Goal: Task Accomplishment & Management: Use online tool/utility

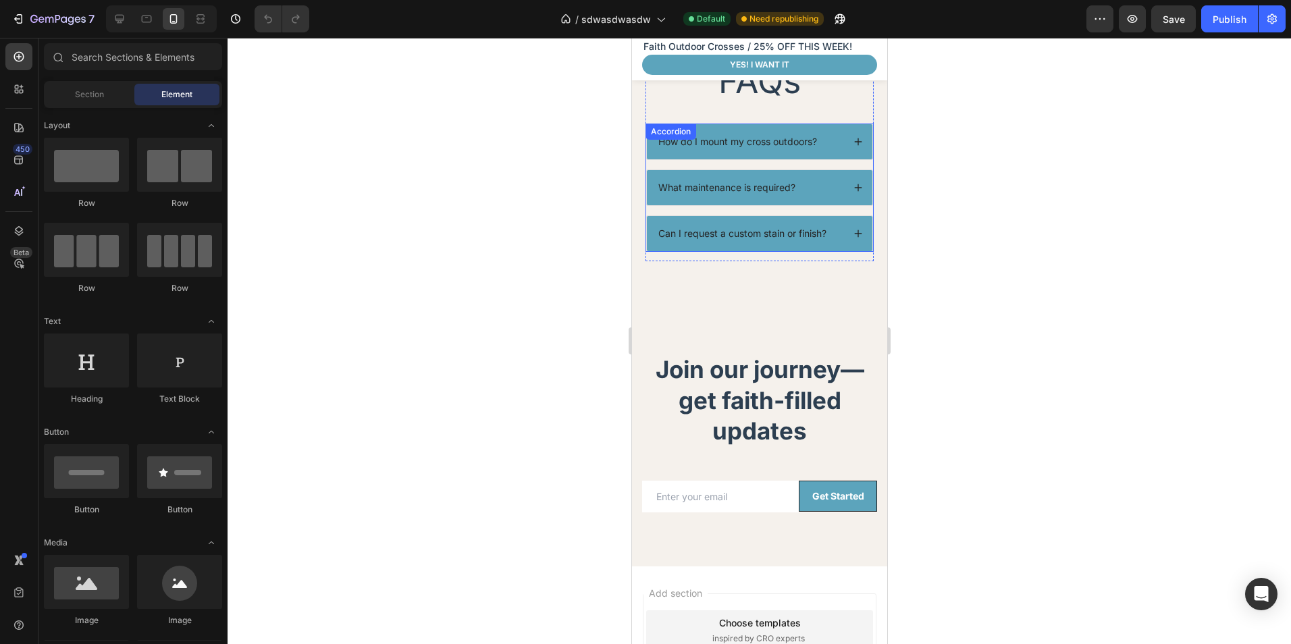
scroll to position [2835, 0]
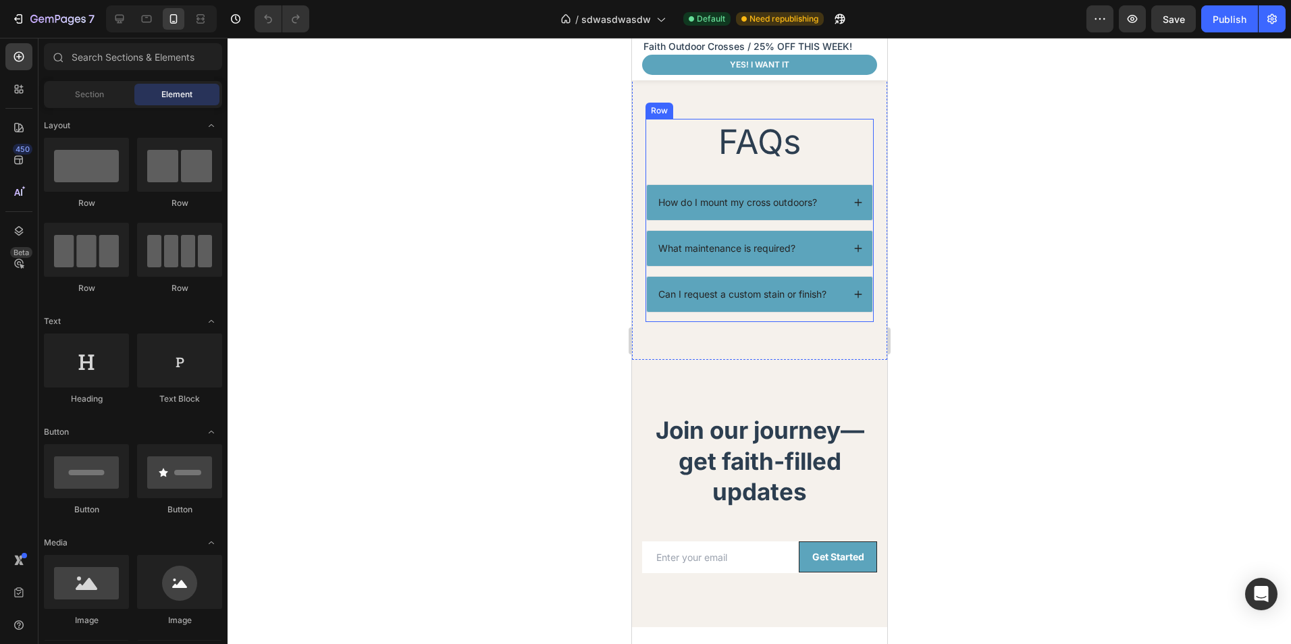
click at [853, 202] on icon at bounding box center [857, 202] width 9 height 9
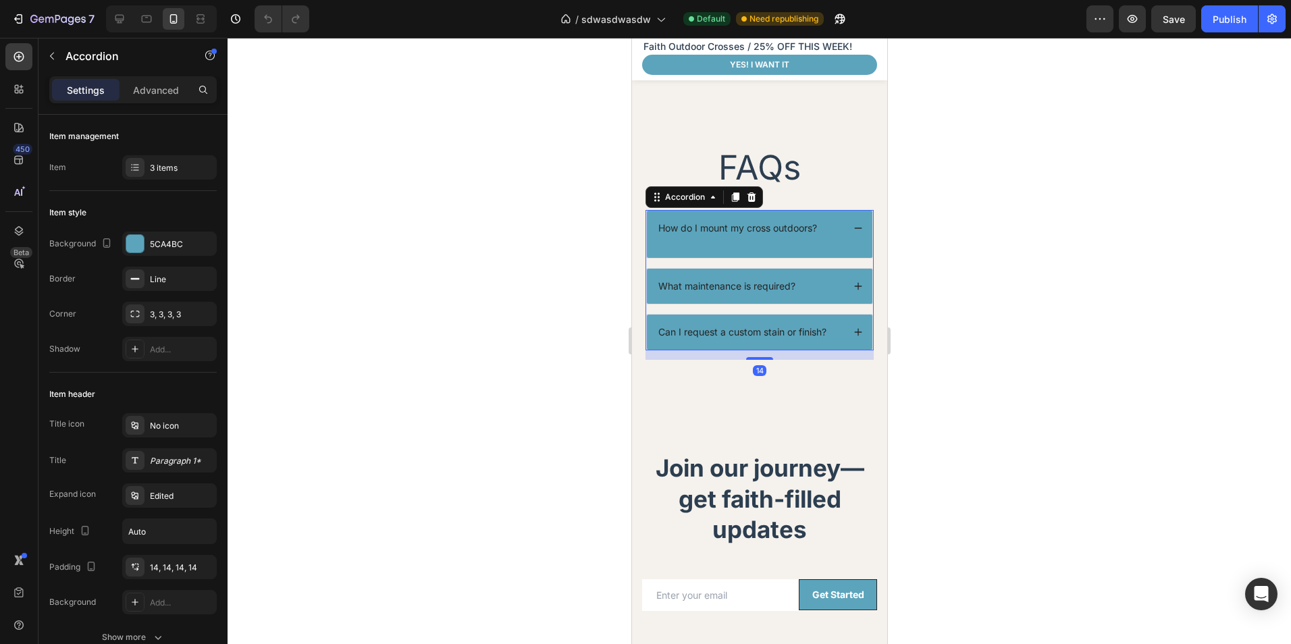
click at [772, 217] on div "How do I mount my cross outdoors?" at bounding box center [758, 228] width 225 height 35
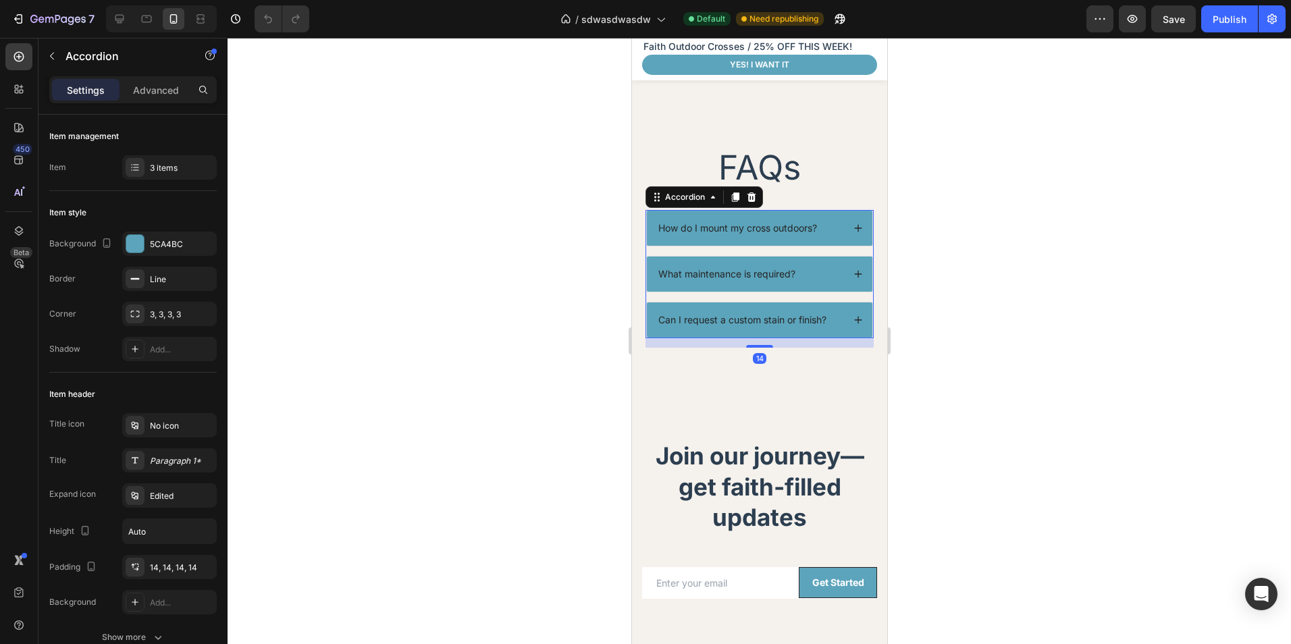
click at [772, 217] on div "How do I mount my cross outdoors?" at bounding box center [758, 228] width 225 height 35
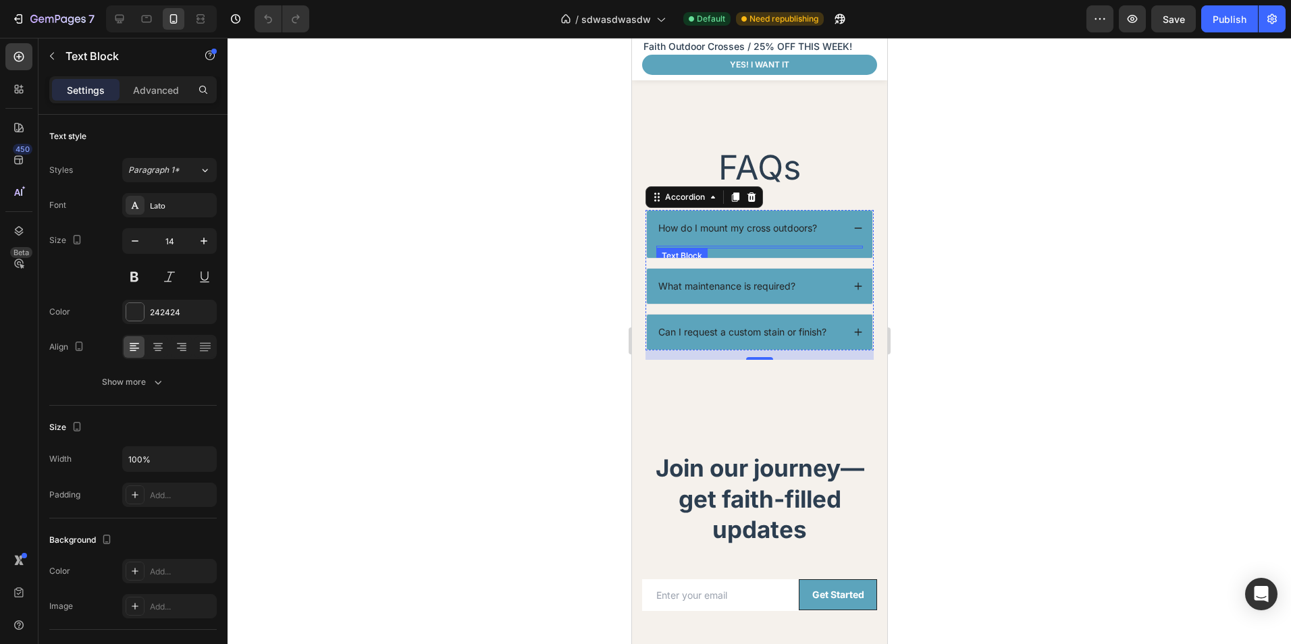
click at [703, 246] on div "Text Block" at bounding box center [759, 247] width 207 height 3
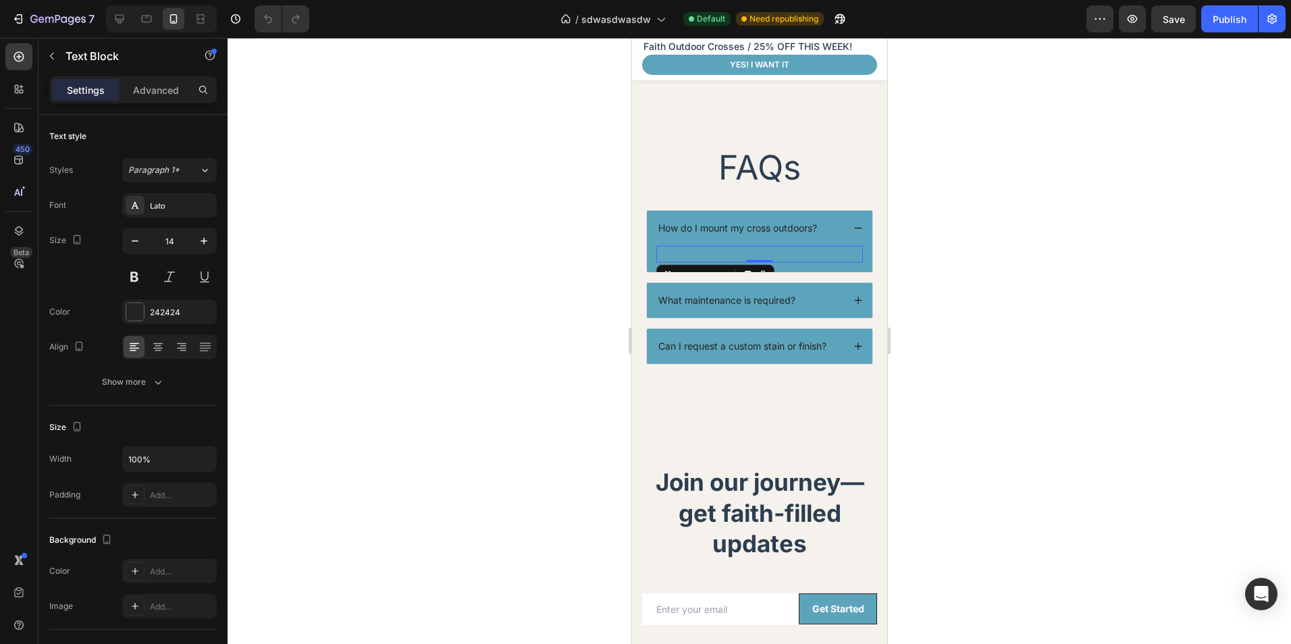
click at [695, 246] on div "Rich Text Editor. Editing area: main" at bounding box center [759, 254] width 207 height 17
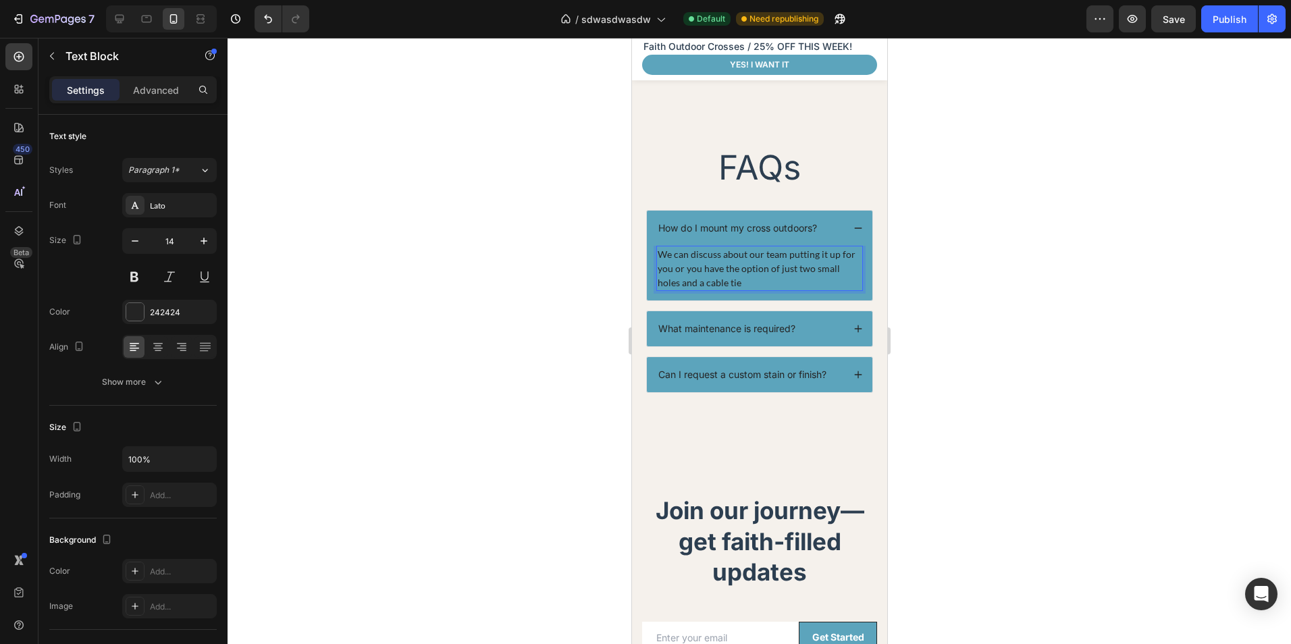
click at [707, 247] on p "We can discuss about our team putting it up for you or you have the option of j…" at bounding box center [759, 268] width 204 height 43
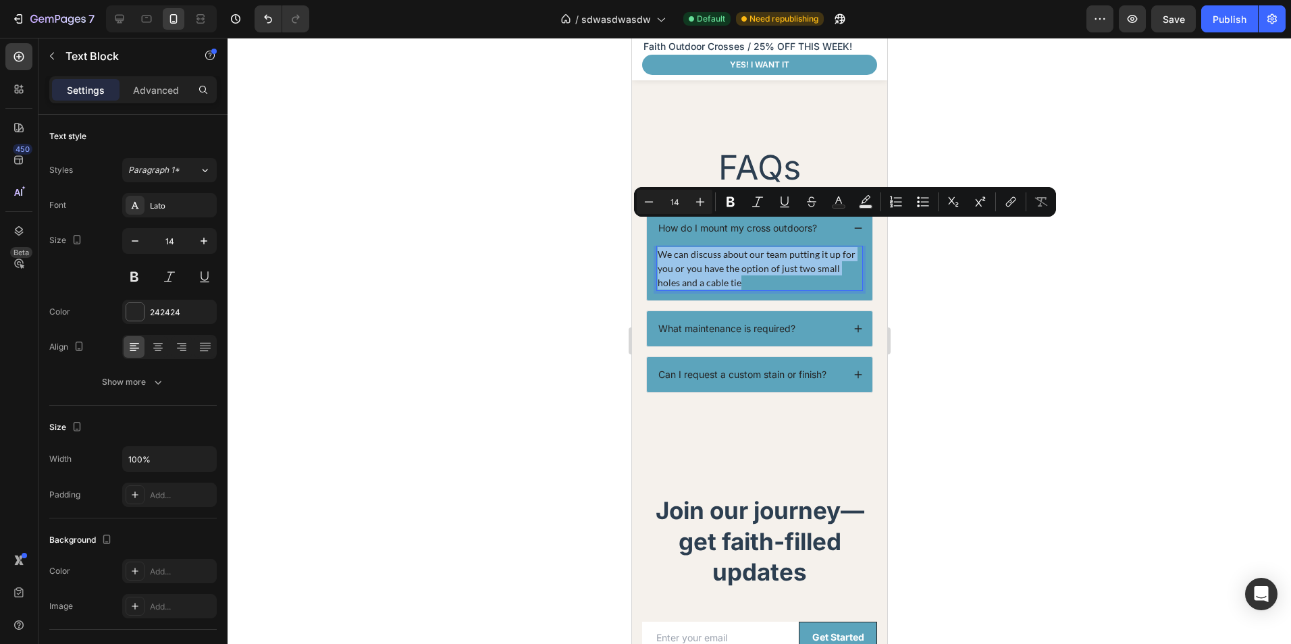
copy p "We can discuss about our team putting it up for you or you have the option of j…"
click at [759, 254] on p "We can discuss about our team putting it up for you or you have the option of j…" at bounding box center [759, 268] width 203 height 43
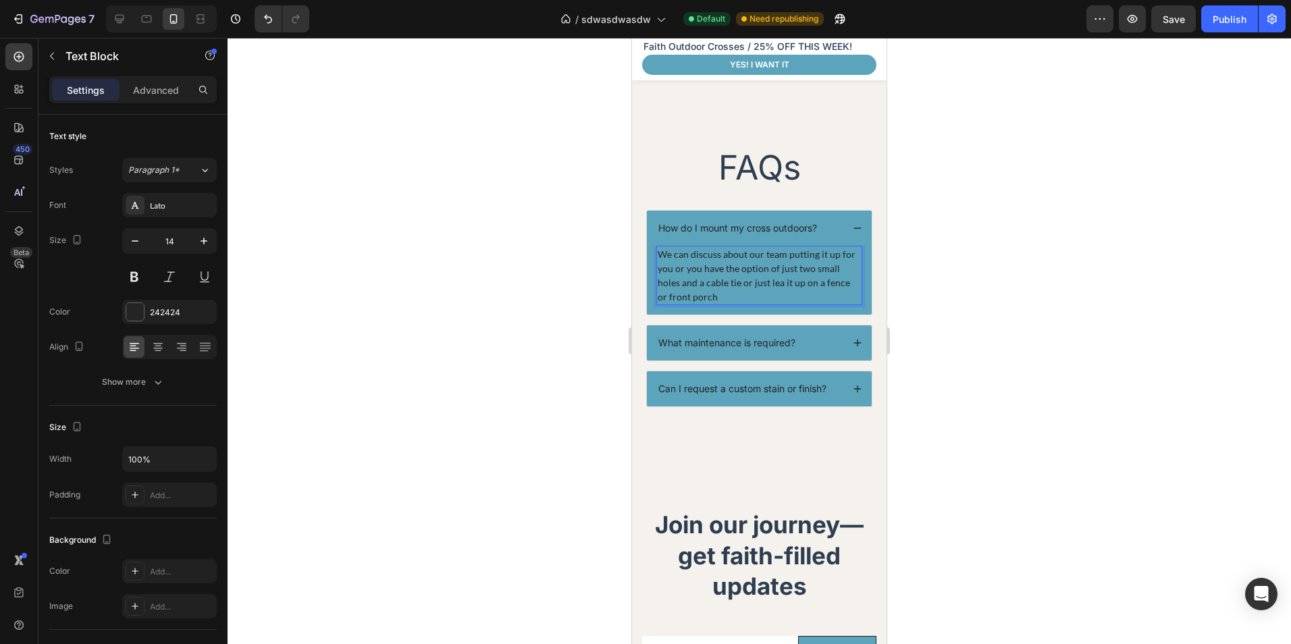
click at [762, 247] on p "We can discuss about our team putting it up for you or you have the option of j…" at bounding box center [759, 275] width 203 height 57
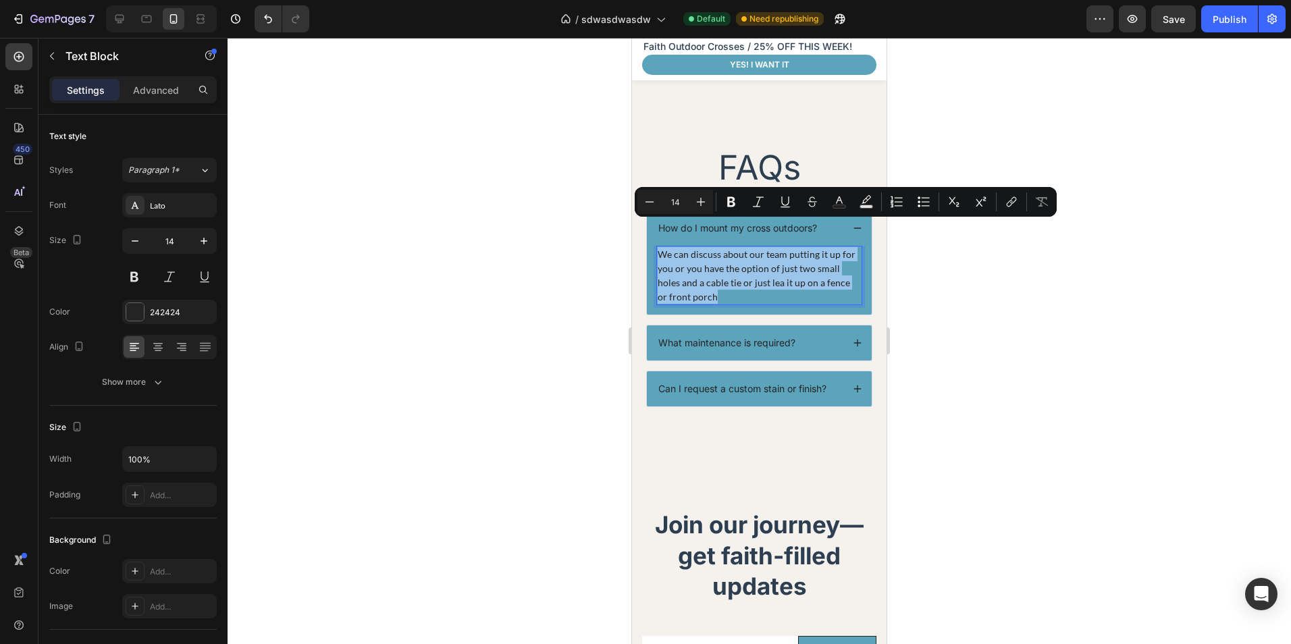
copy p "We can discuss about our team putting it up for you or you have the option of j…"
click at [708, 250] on p "We can discuss about our team putting it up for you or you have the option of j…" at bounding box center [759, 275] width 203 height 57
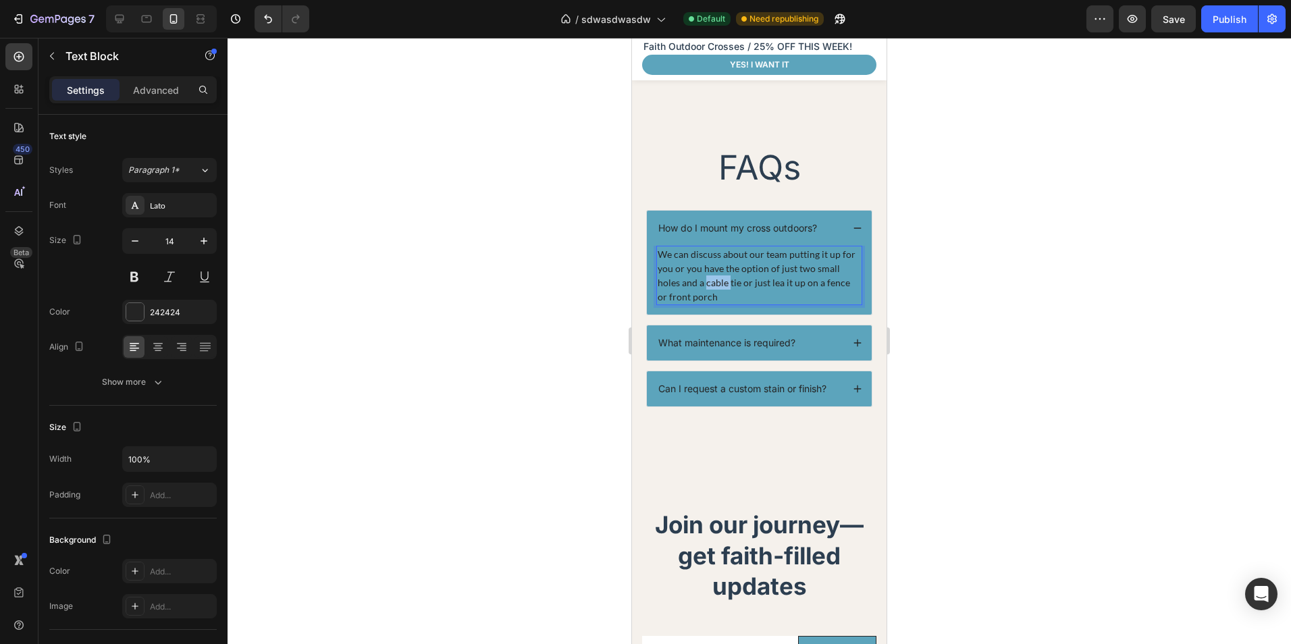
click at [708, 250] on p "We can discuss about our team putting it up for you or you have the option of j…" at bounding box center [759, 275] width 203 height 57
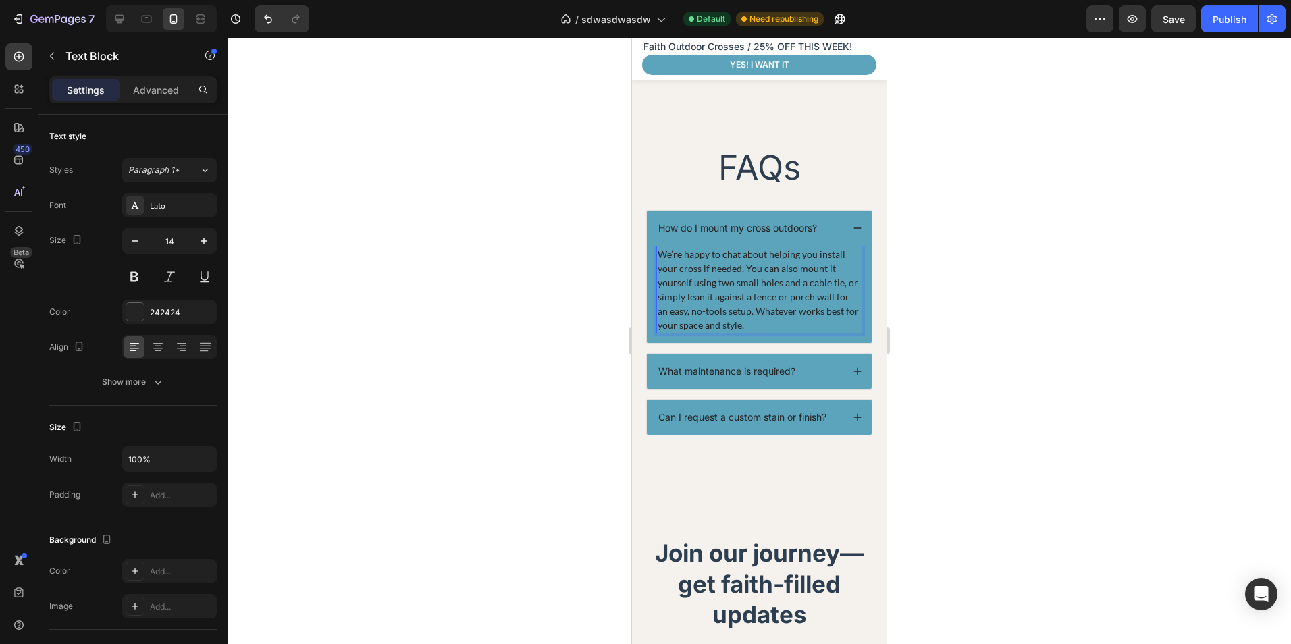
click at [841, 211] on div "How do I mount my cross outdoors?" at bounding box center [759, 228] width 225 height 35
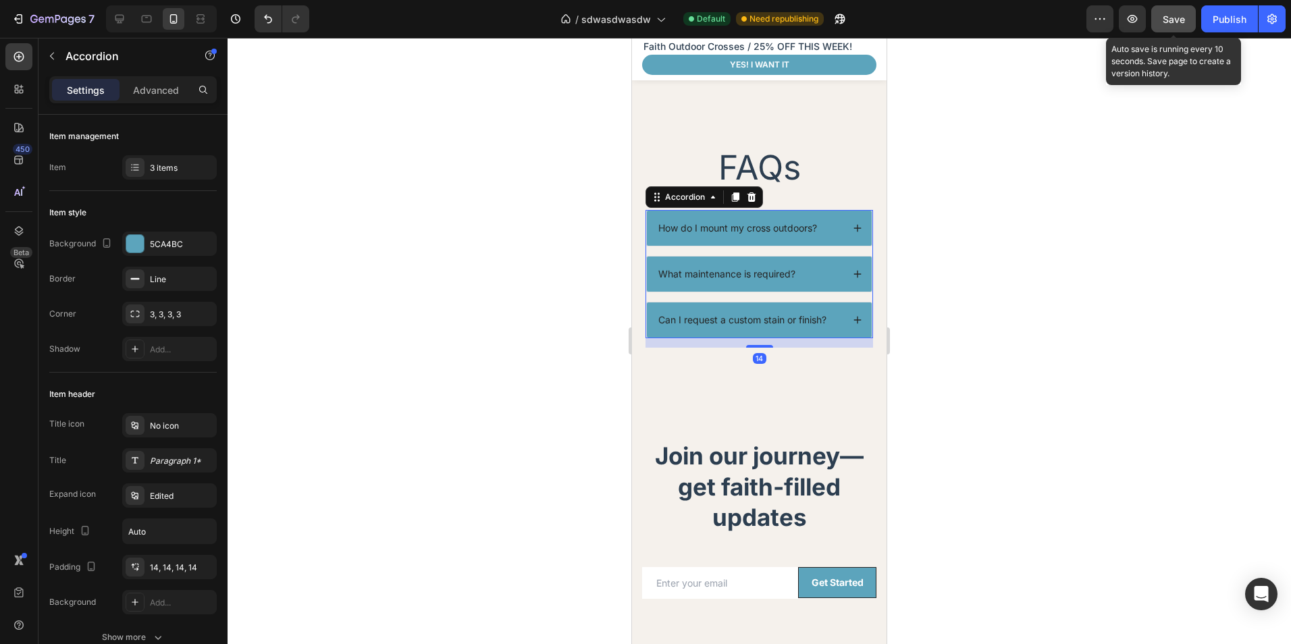
click at [1177, 21] on span "Save" at bounding box center [1174, 19] width 22 height 11
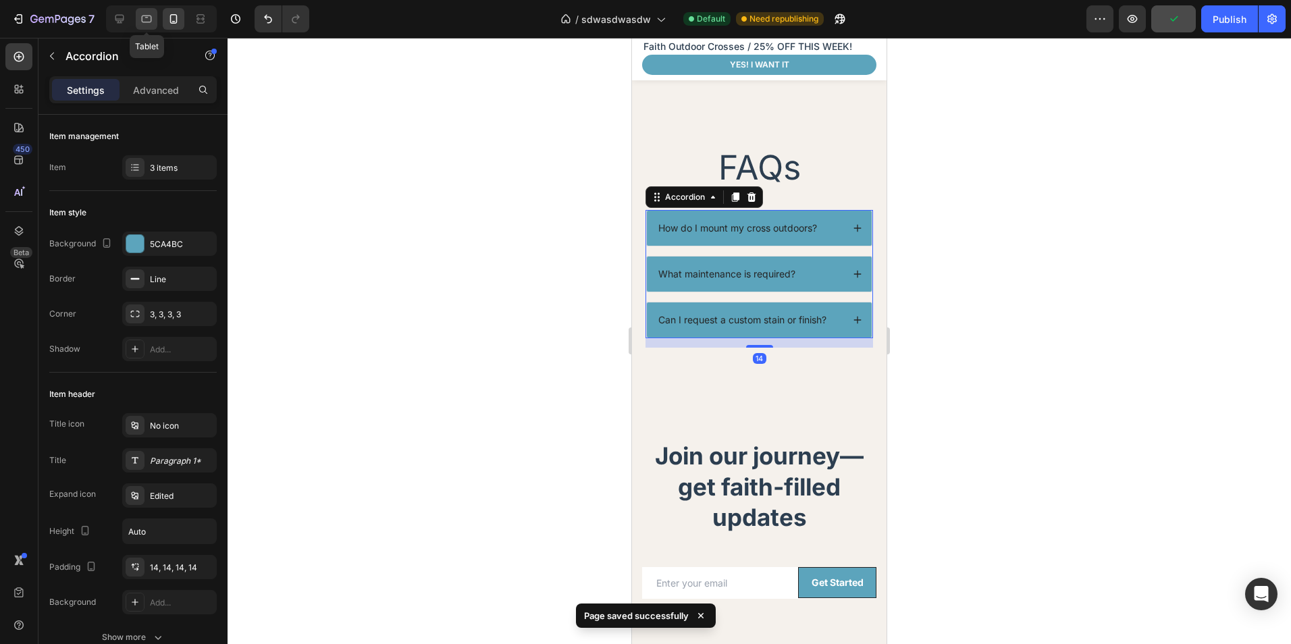
click at [147, 20] on icon at bounding box center [147, 19] width 14 height 14
type input "16"
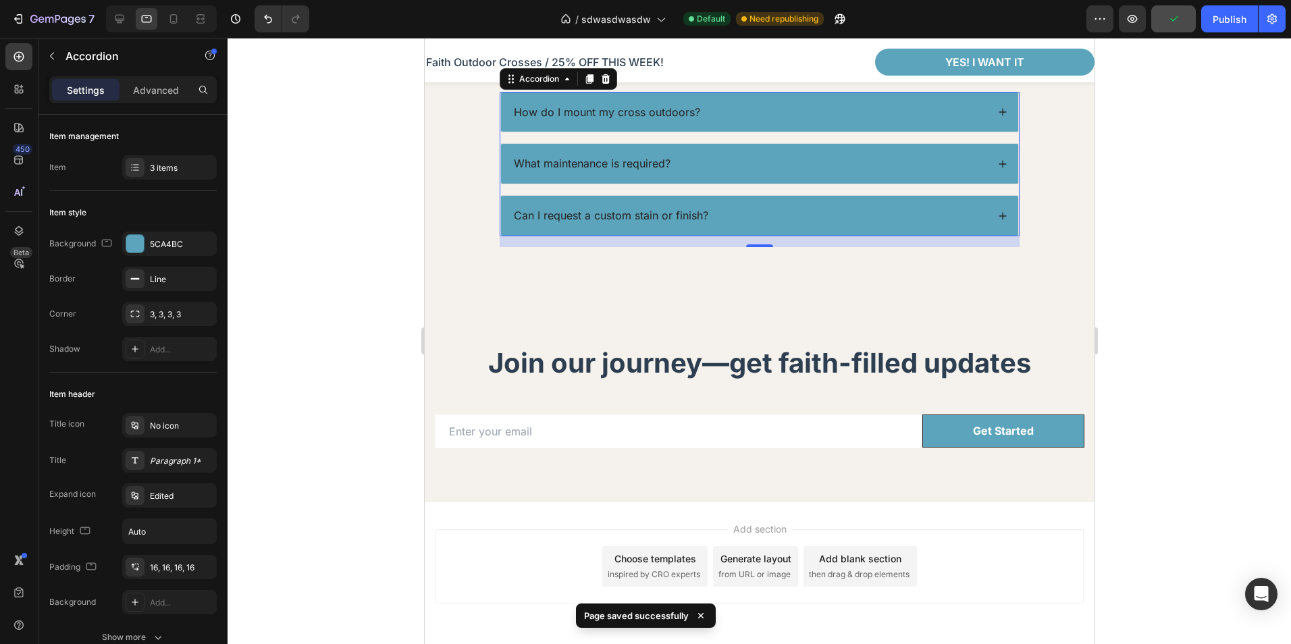
scroll to position [2935, 0]
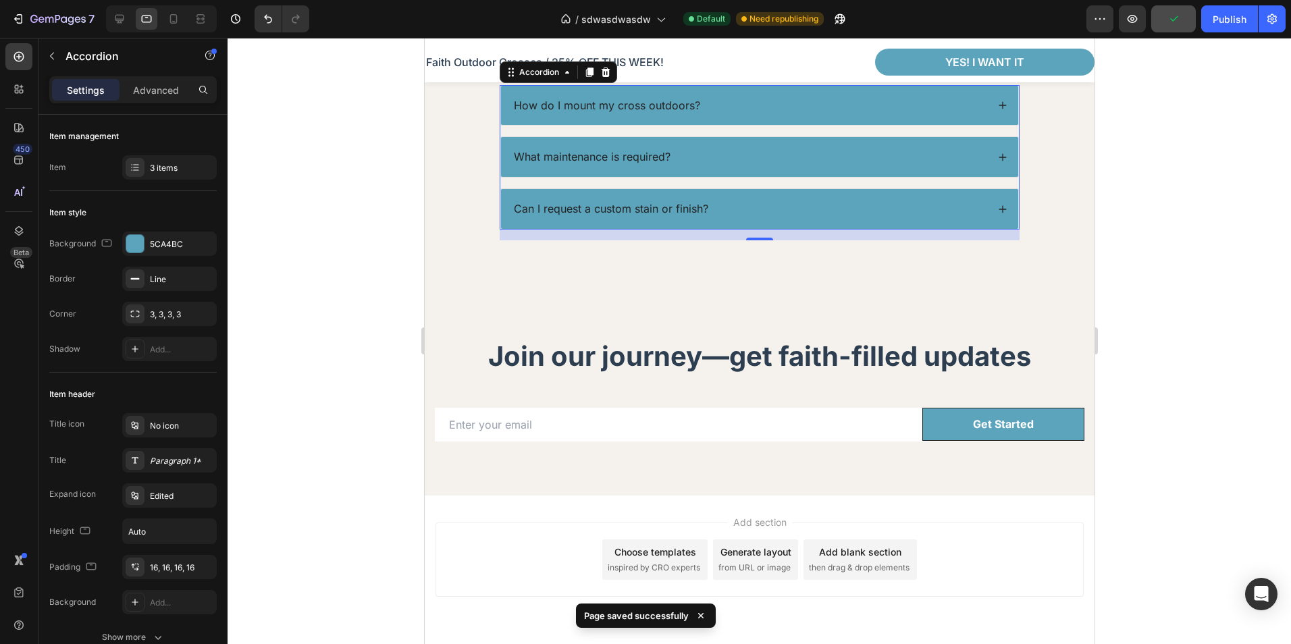
click at [793, 117] on div "How do I mount my cross outdoors?" at bounding box center [758, 106] width 517 height 40
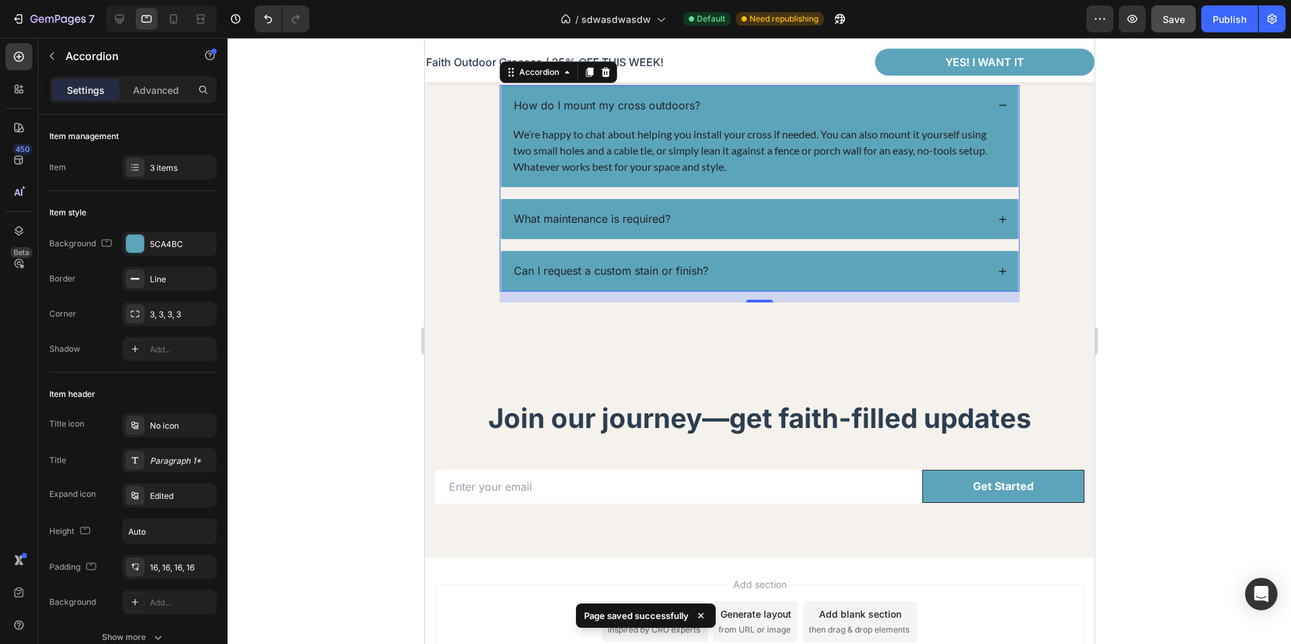
click at [789, 111] on div "How do I mount my cross outdoors?" at bounding box center [748, 106] width 475 height 18
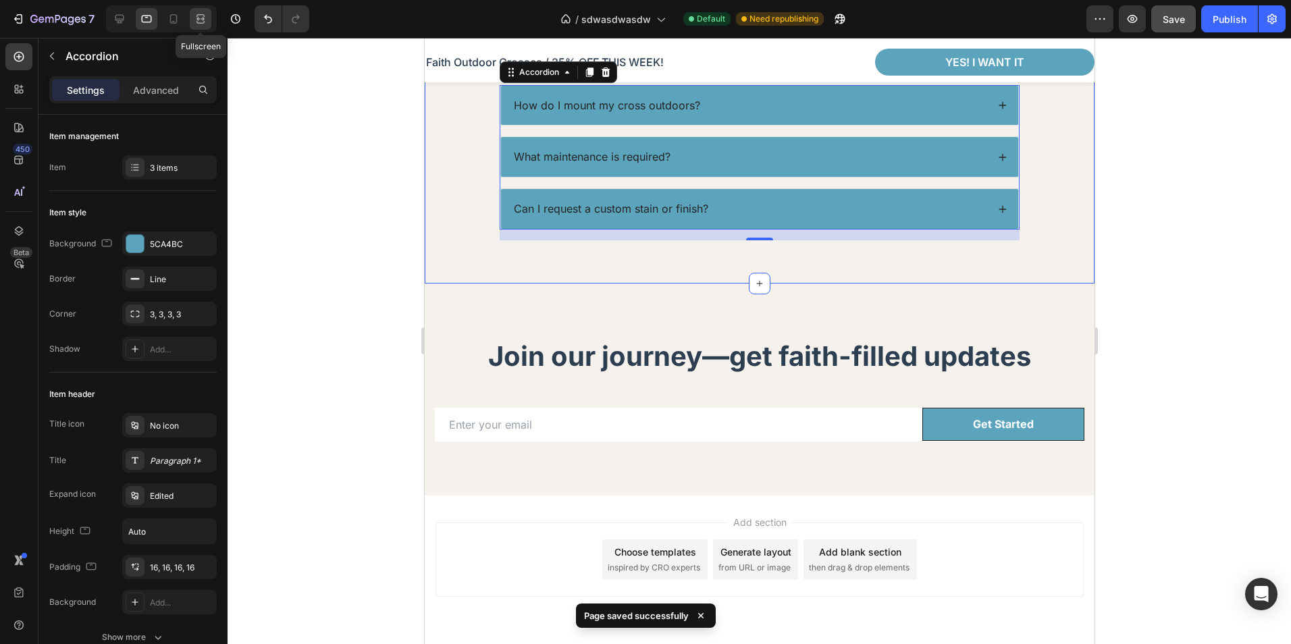
click at [207, 22] on icon at bounding box center [201, 19] width 14 height 14
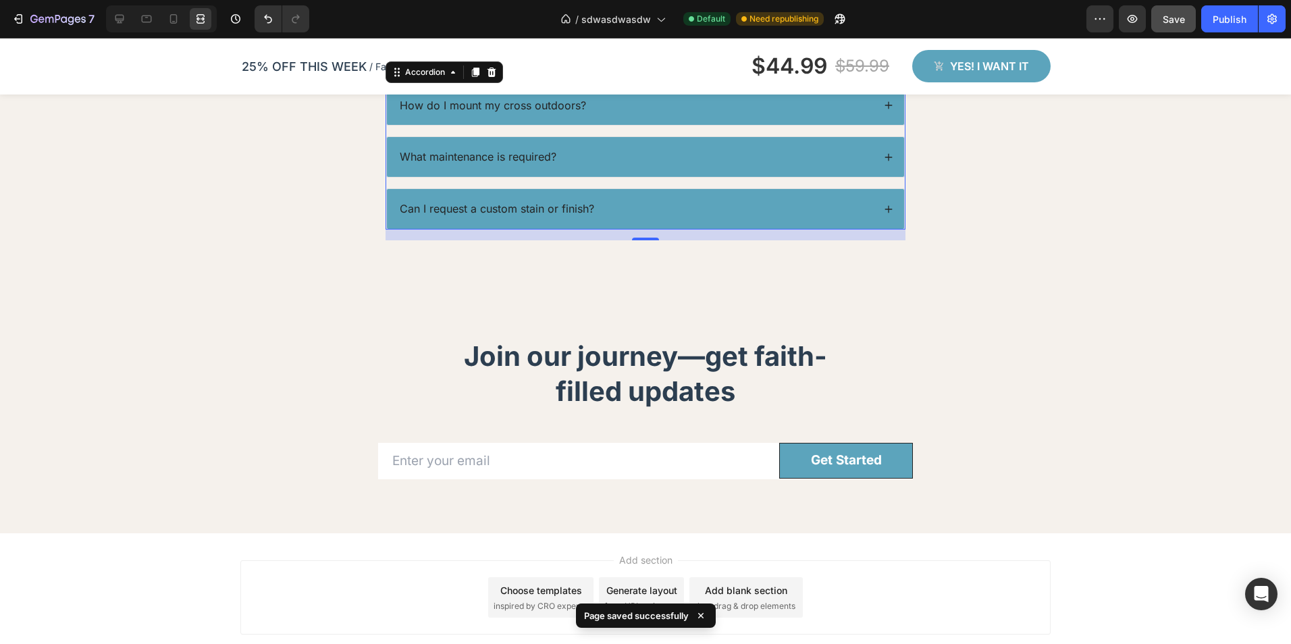
click at [631, 107] on div "How do I mount my cross outdoors?" at bounding box center [635, 106] width 475 height 18
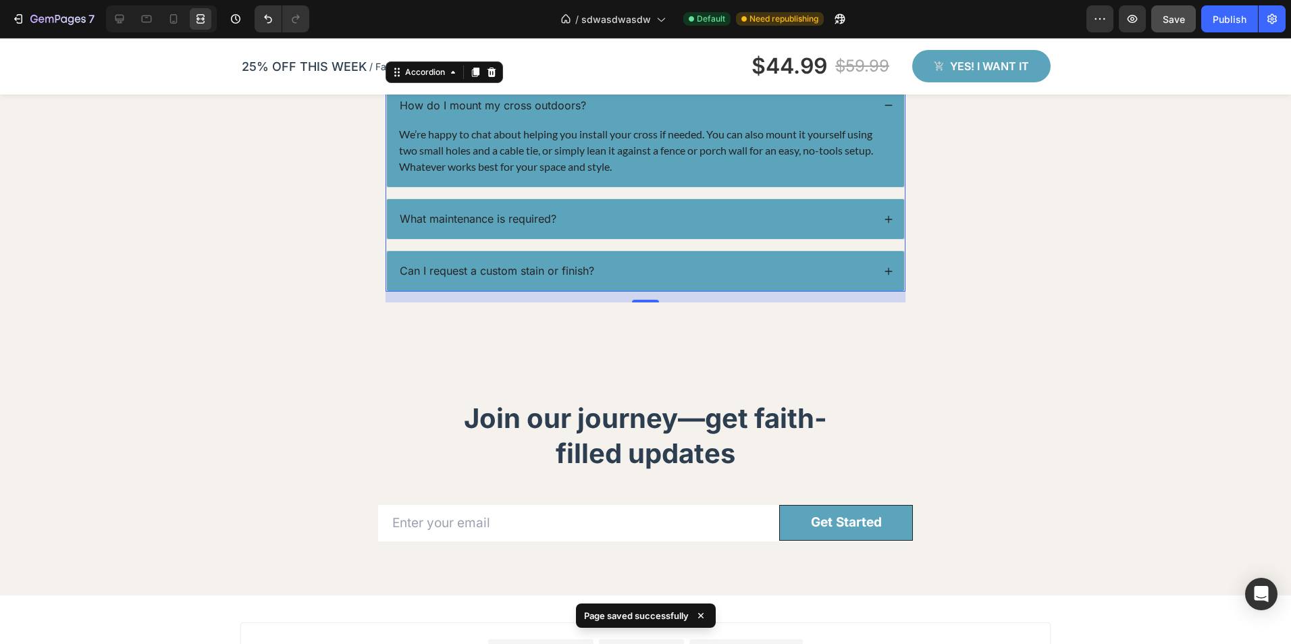
click at [649, 117] on div "How do I mount my cross outdoors?" at bounding box center [645, 106] width 517 height 40
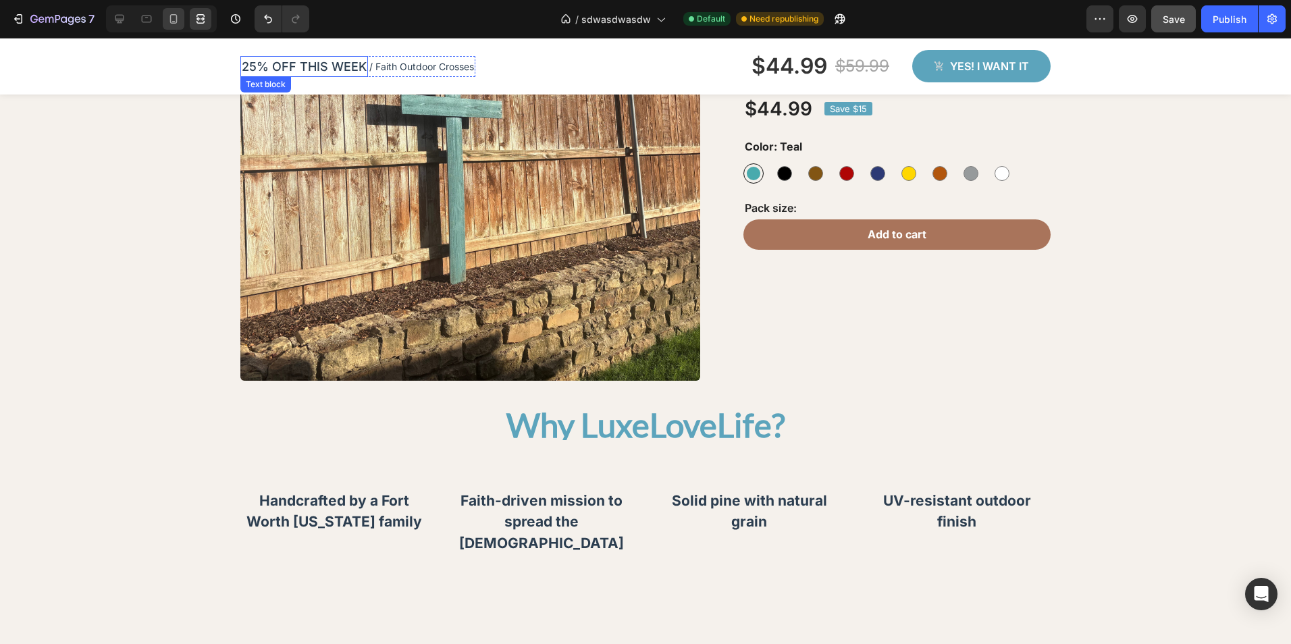
scroll to position [1411, 0]
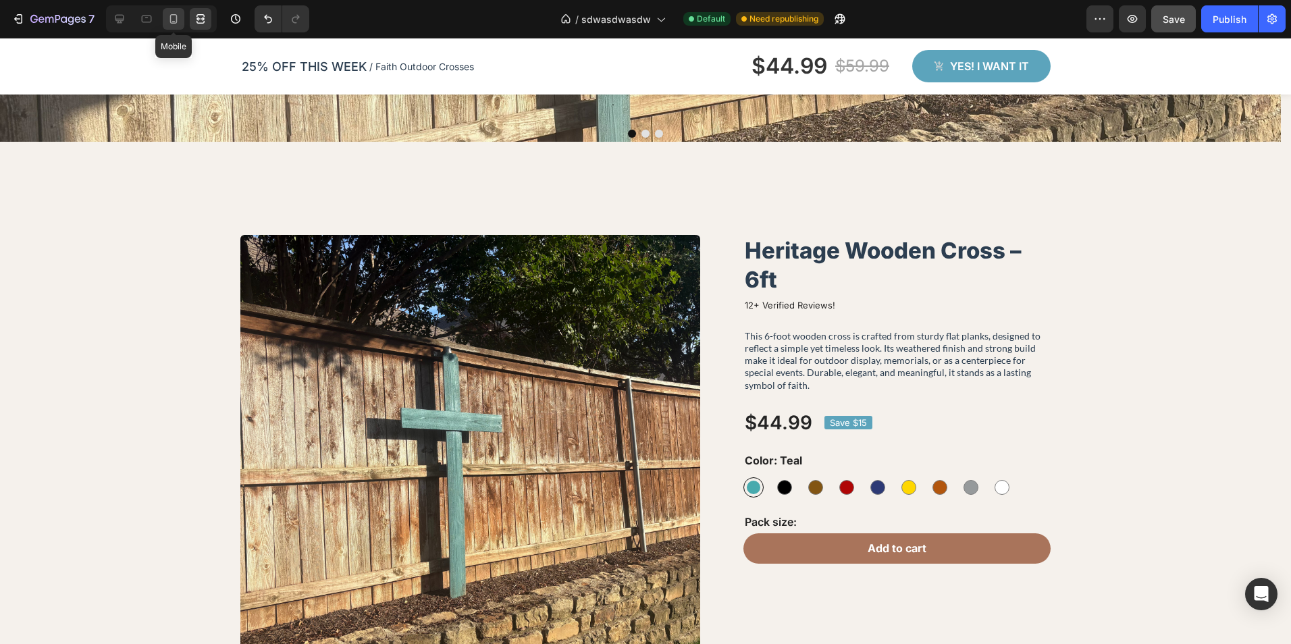
click at [183, 16] on div at bounding box center [174, 19] width 22 height 22
type input "14"
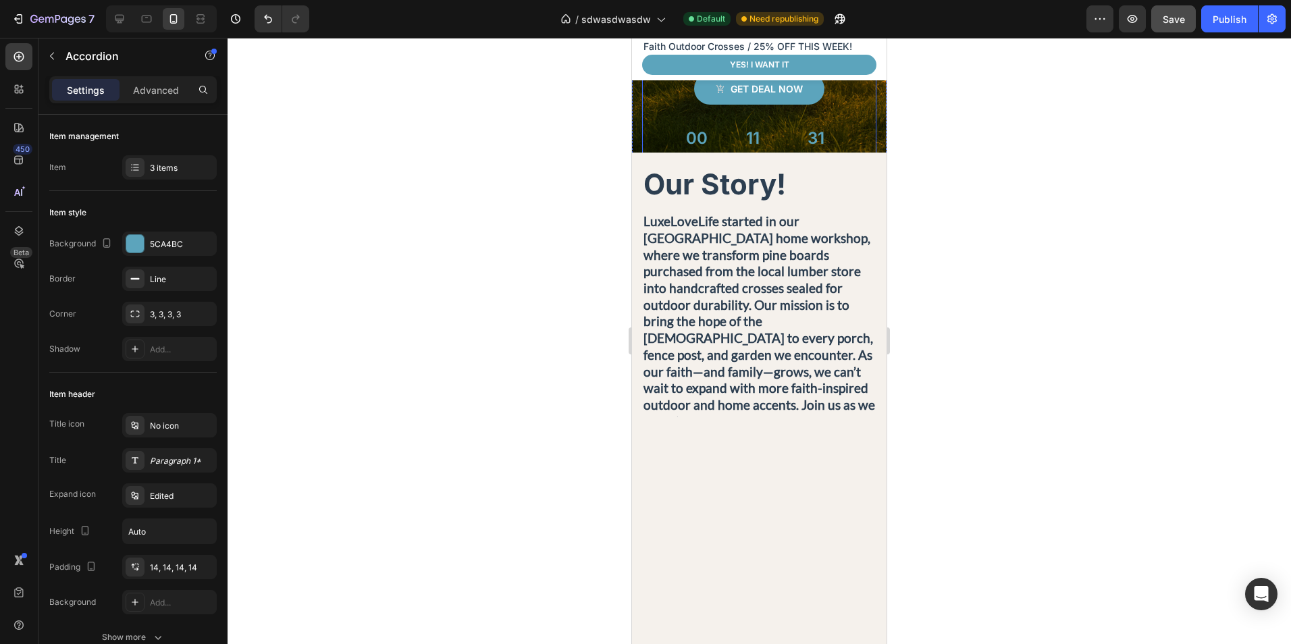
scroll to position [540, 0]
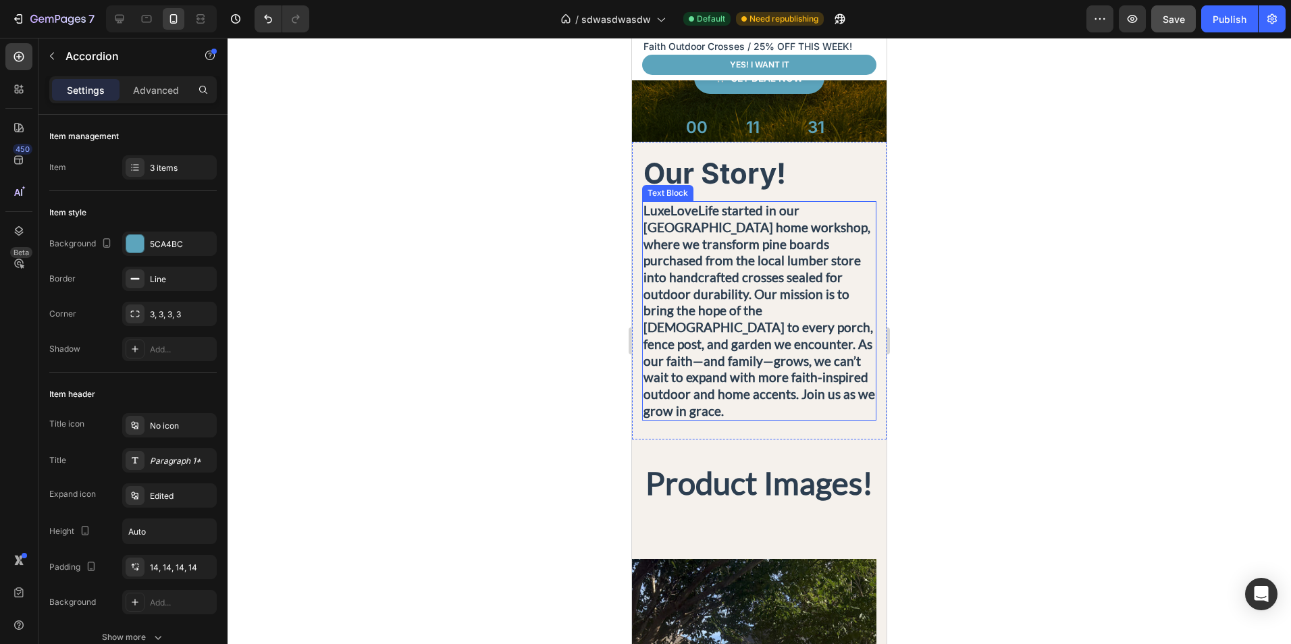
click at [801, 326] on p "LuxeLoveLife started in our [GEOGRAPHIC_DATA] home workshop, where we transform…" at bounding box center [759, 311] width 232 height 217
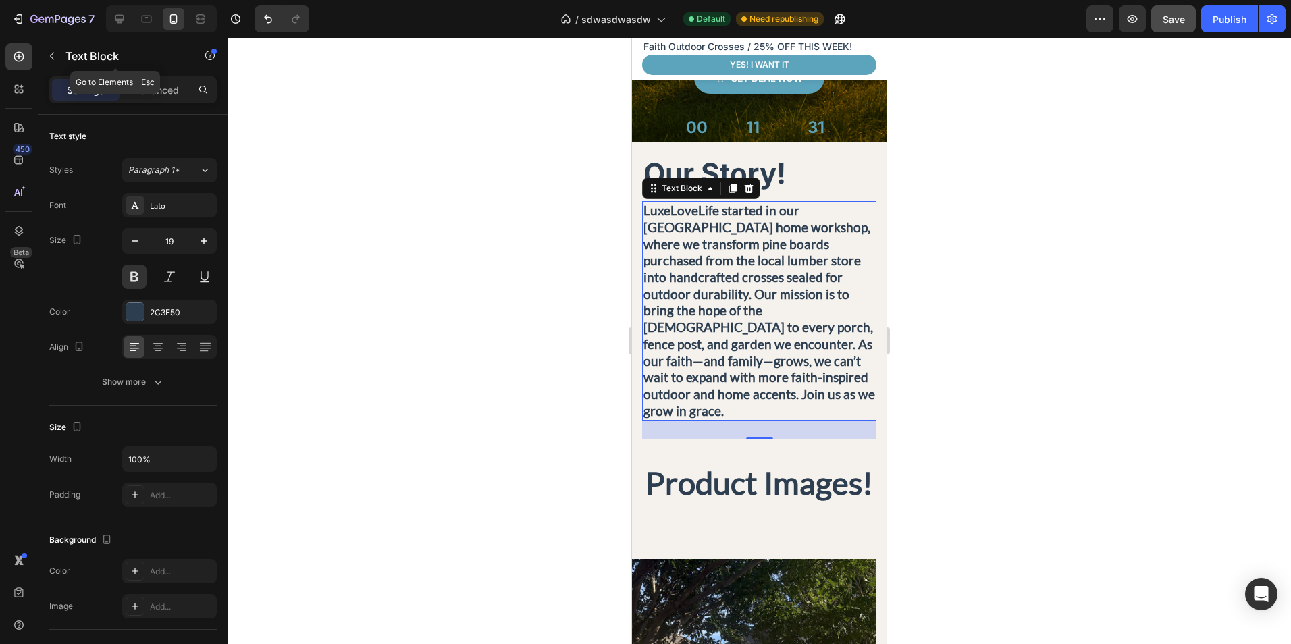
click at [57, 49] on button "button" at bounding box center [52, 56] width 22 height 22
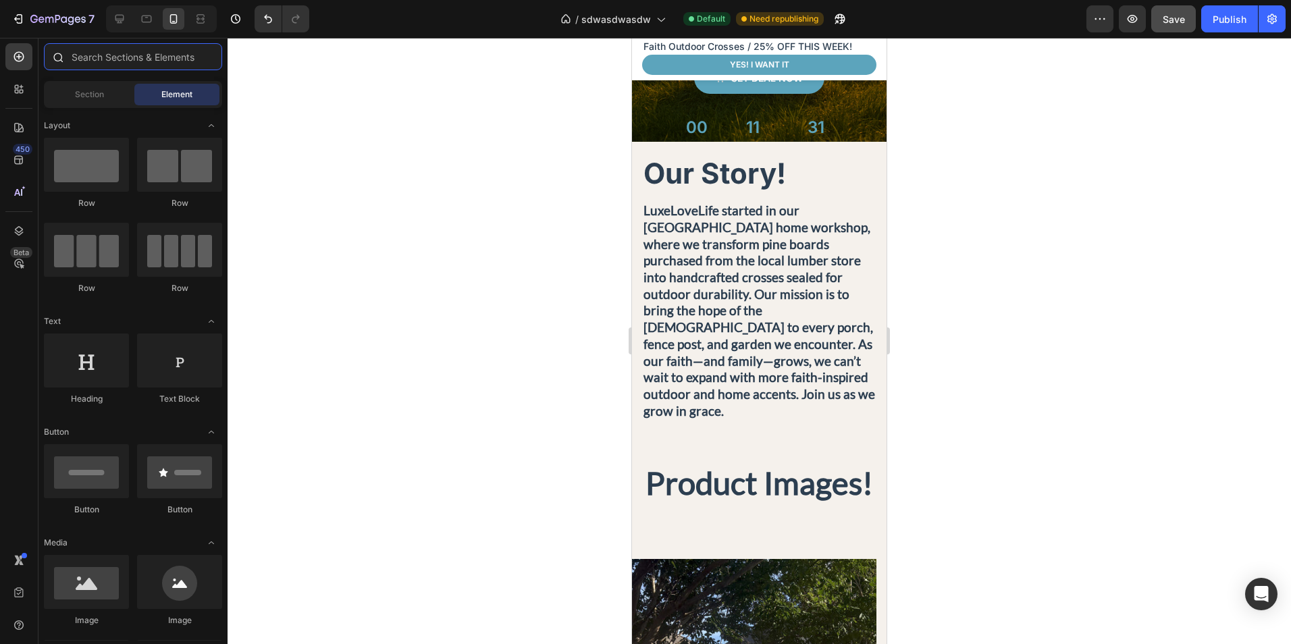
click at [157, 68] on input "text" at bounding box center [133, 56] width 178 height 27
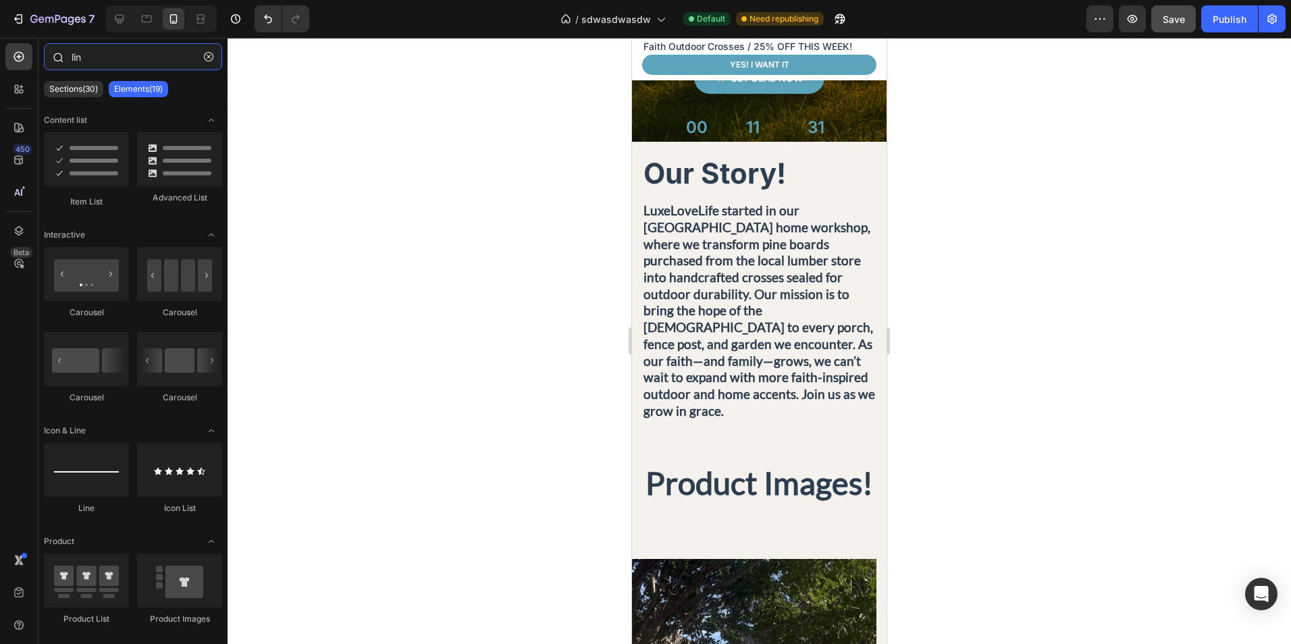
type input "line"
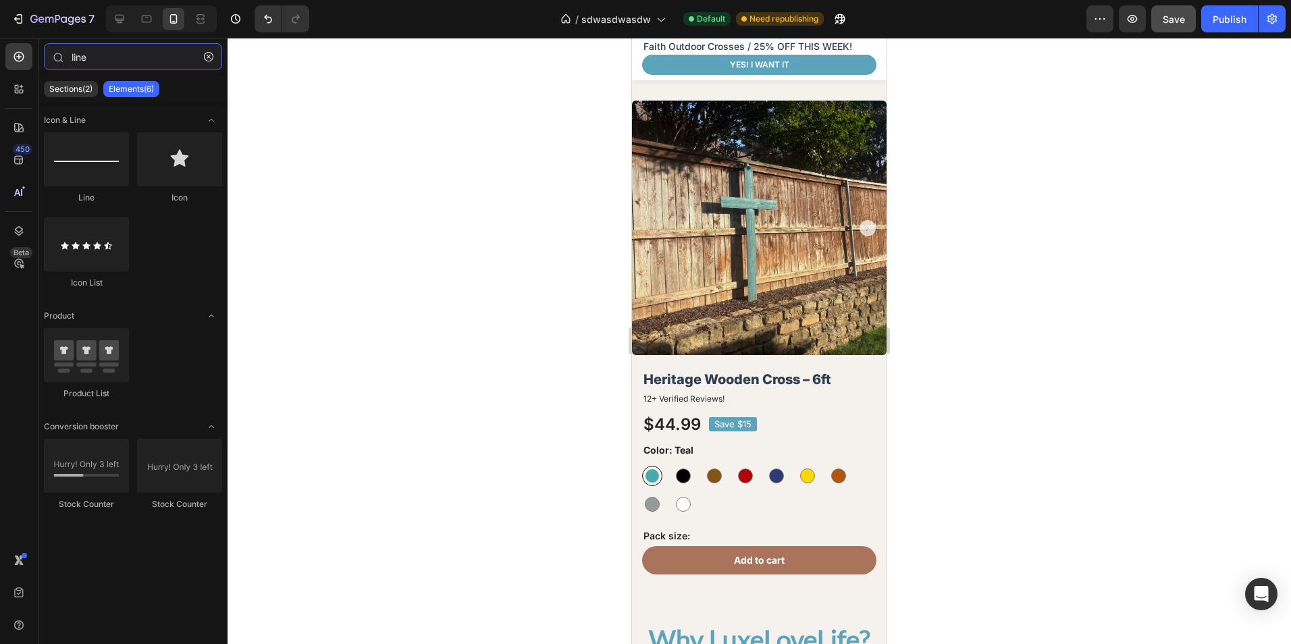
scroll to position [2093, 0]
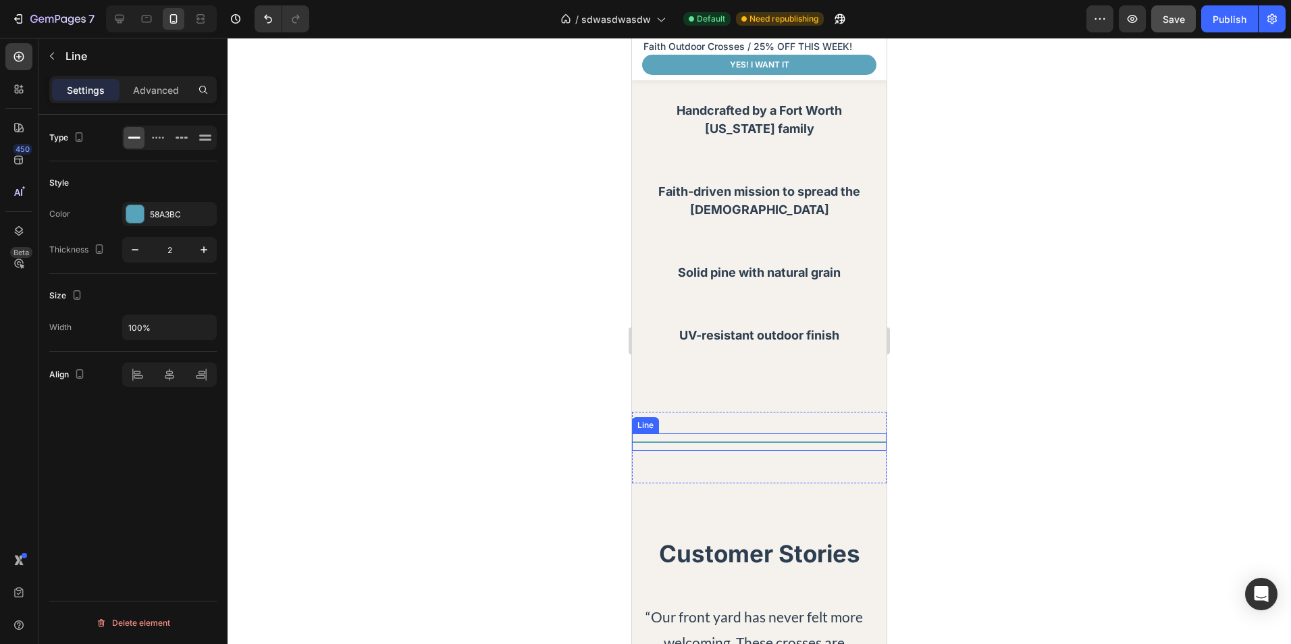
click at [791, 445] on div "Title Line" at bounding box center [759, 442] width 255 height 18
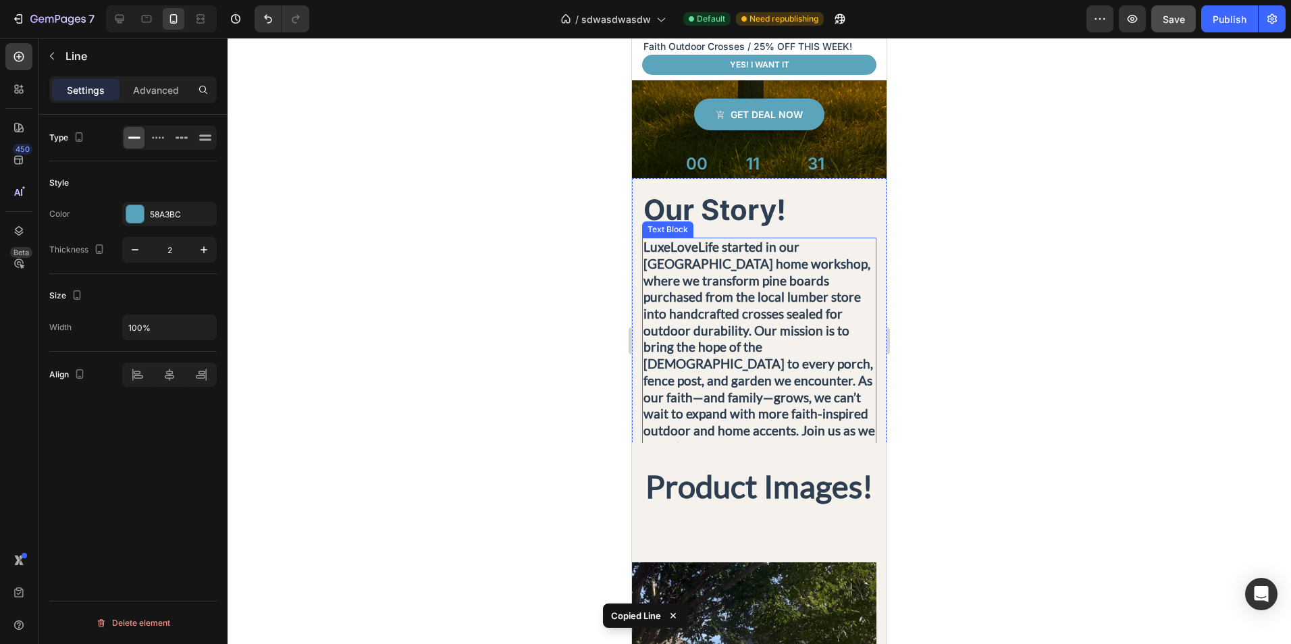
scroll to position [540, 0]
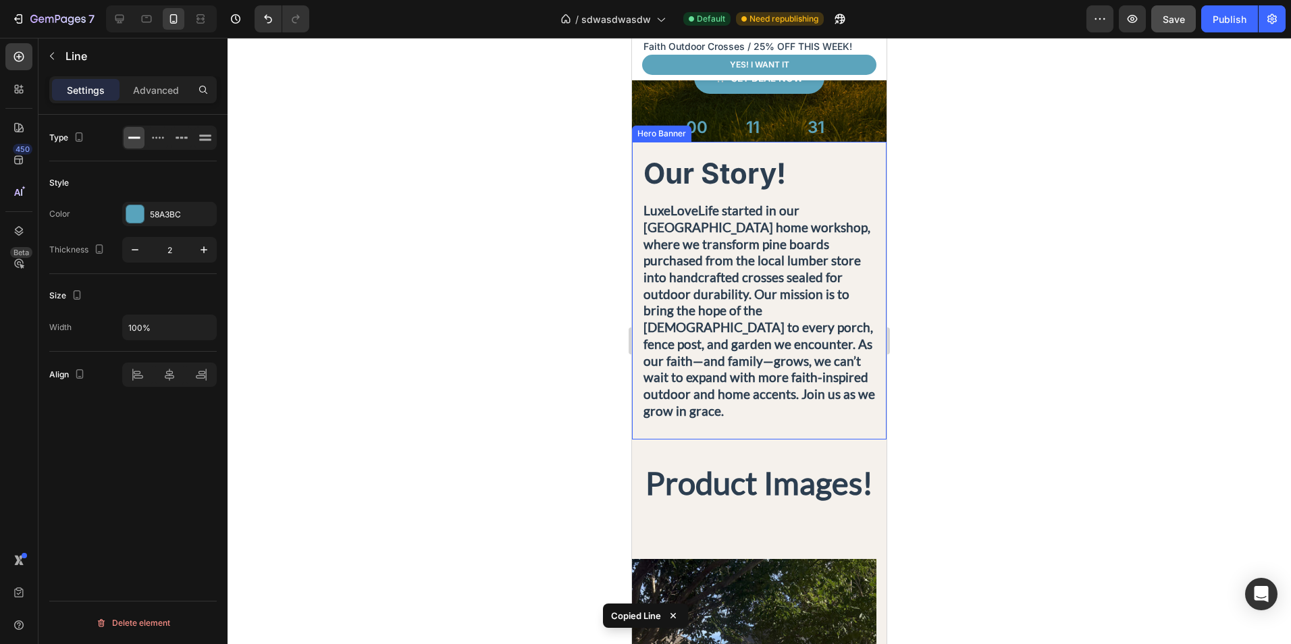
click at [738, 440] on div "Product Images! Heading Section 4" at bounding box center [759, 489] width 255 height 98
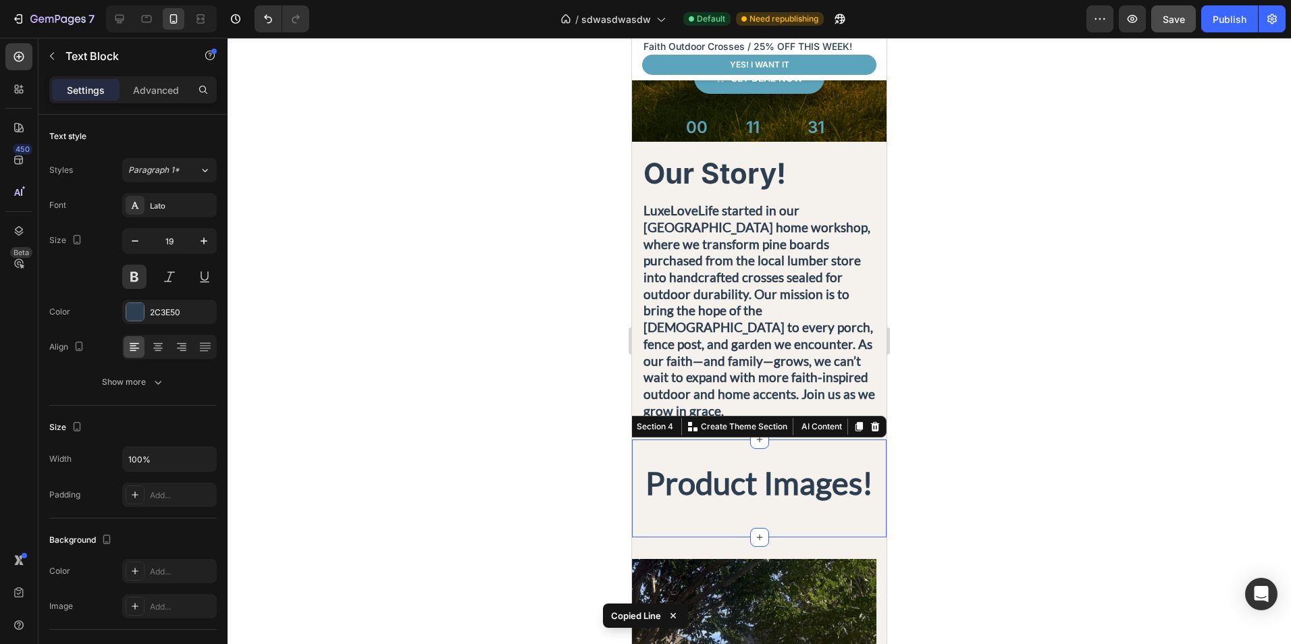
click at [849, 360] on p "LuxeLoveLife started in our [GEOGRAPHIC_DATA] home workshop, where we transform…" at bounding box center [759, 311] width 232 height 217
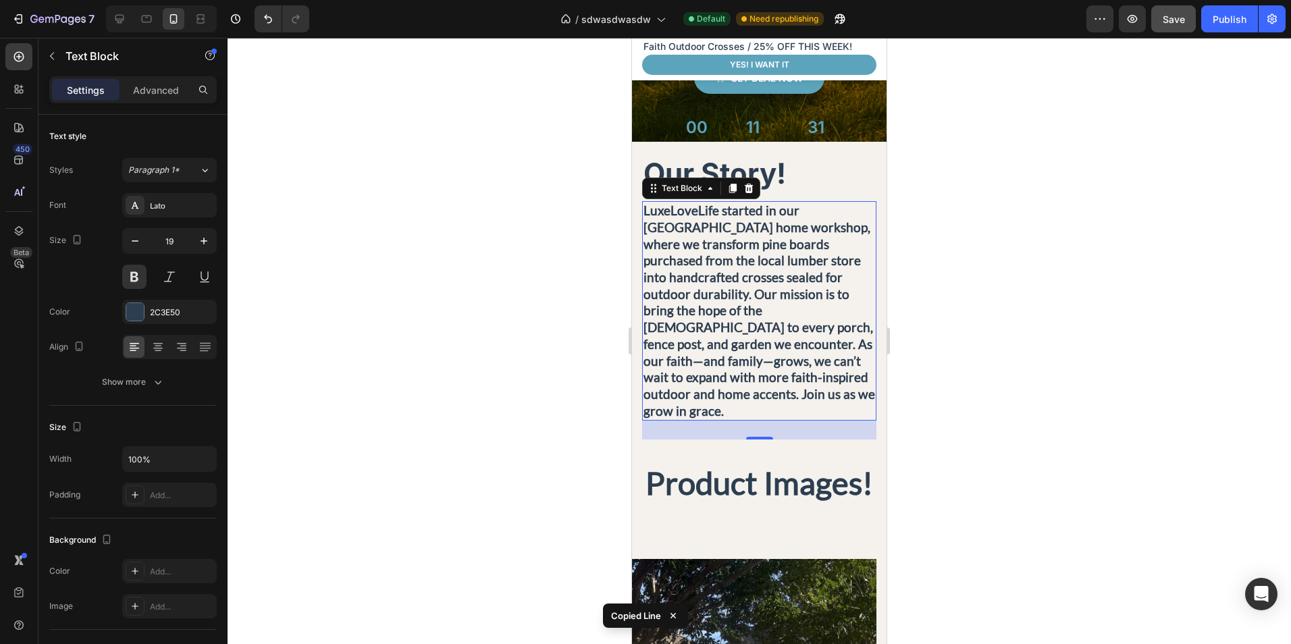
click at [801, 421] on div "28" at bounding box center [759, 430] width 234 height 19
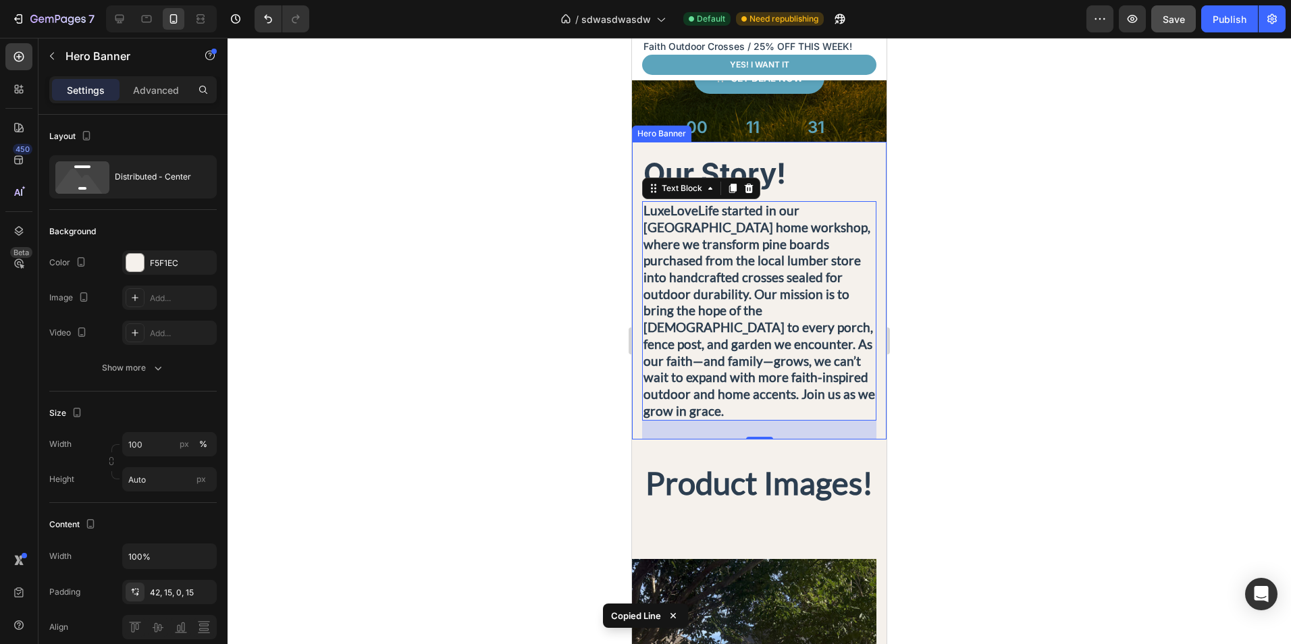
click at [868, 392] on div "Our Story! Heading LuxeLoveLife started in our [GEOGRAPHIC_DATA] home workshop,…" at bounding box center [759, 296] width 255 height 287
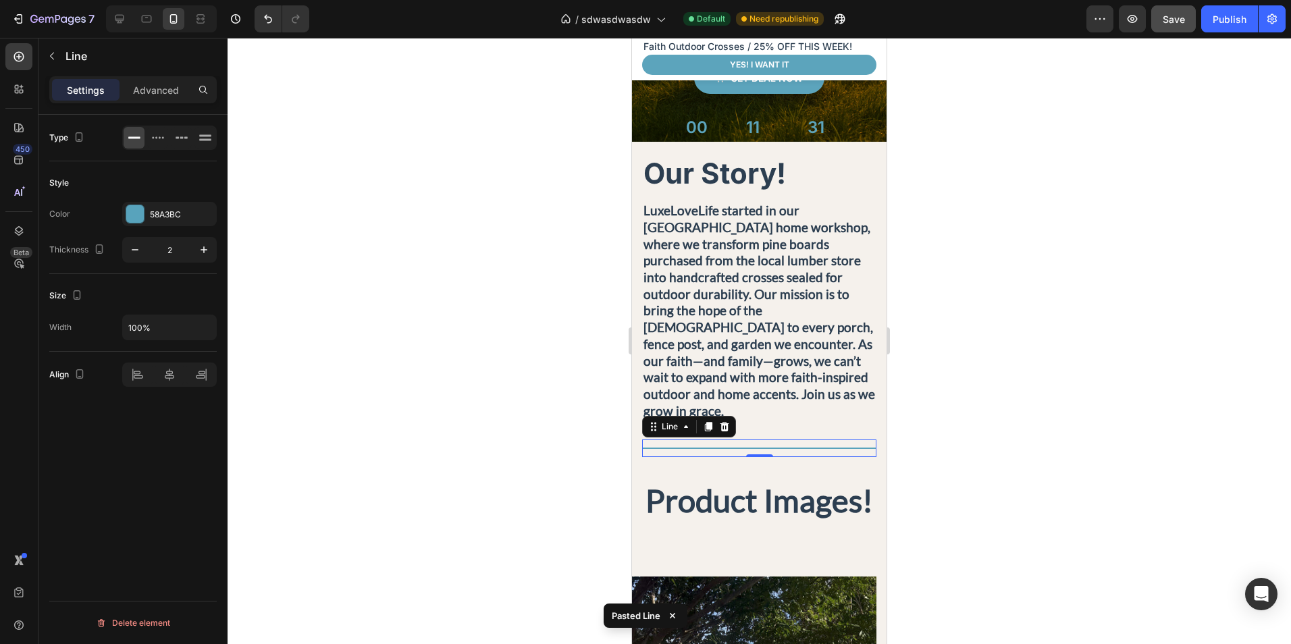
click at [794, 440] on div "Title Line 0" at bounding box center [759, 449] width 234 height 18
click at [161, 88] on p "Advanced" at bounding box center [156, 90] width 46 height 14
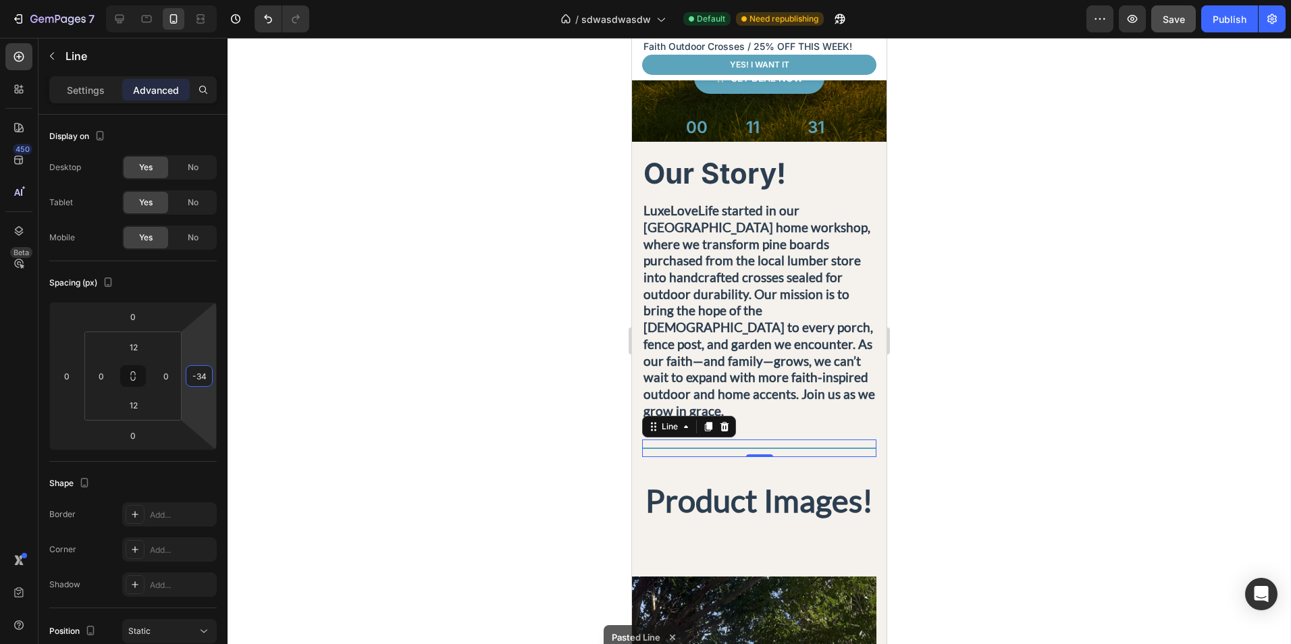
drag, startPoint x: 196, startPoint y: 395, endPoint x: 212, endPoint y: 406, distance: 19.3
click at [212, 0] on html "7 Version history / sdwasdwasdw Default Need republishing Preview Save Publish …" at bounding box center [645, 0] width 1291 height 0
type input "0"
drag, startPoint x: 190, startPoint y: 399, endPoint x: 196, endPoint y: 388, distance: 13.0
click at [196, 0] on html "7 Version history / sdwasdwasdw Default Need republishing Preview Save Publish …" at bounding box center [645, 0] width 1291 height 0
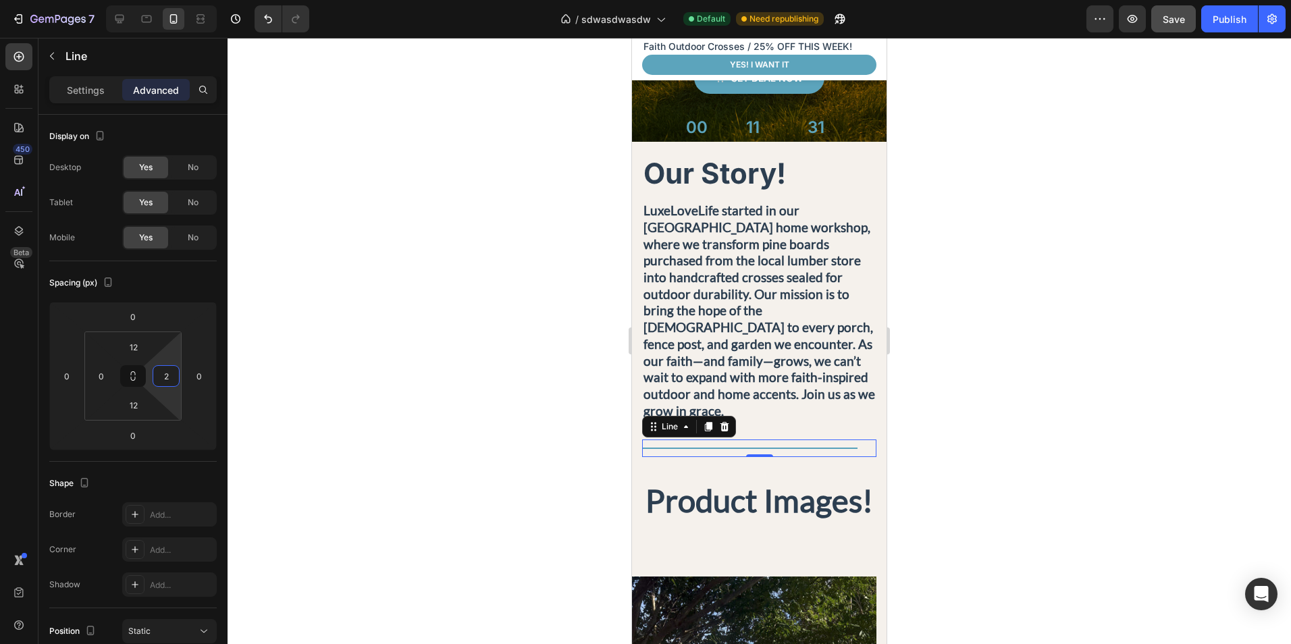
type input "0"
click at [178, 0] on html "7 Version history / sdwasdwasdw Default Need republishing Preview Save Publish …" at bounding box center [645, 0] width 1291 height 0
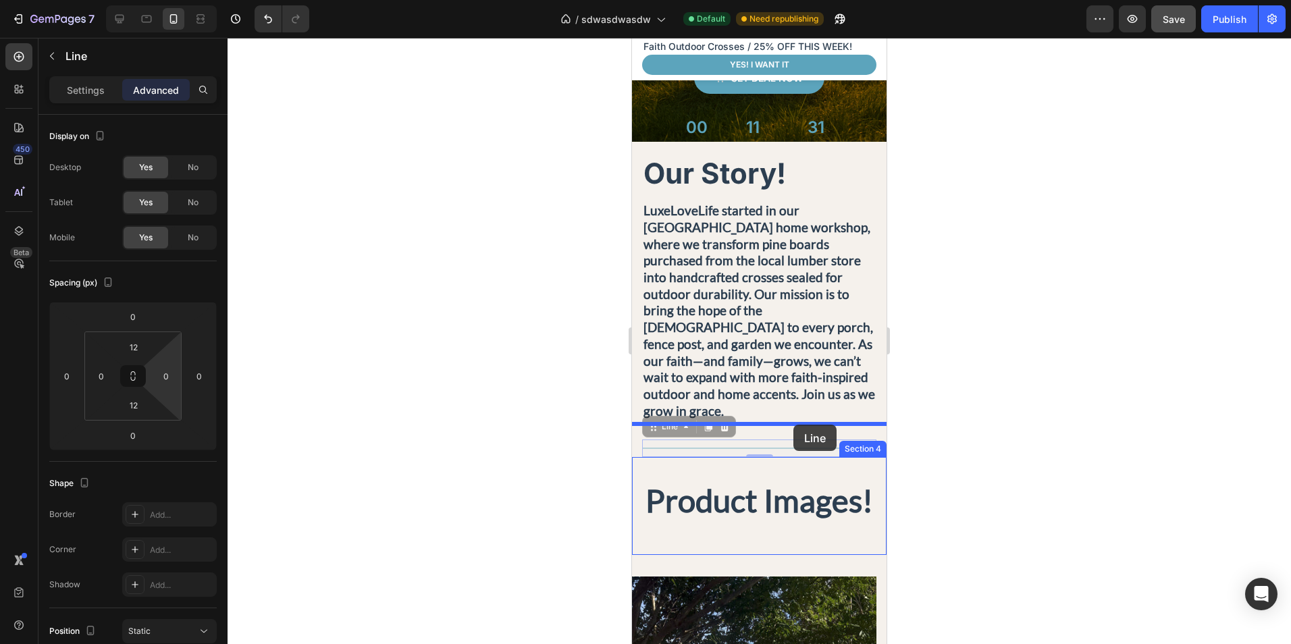
drag, startPoint x: 787, startPoint y: 415, endPoint x: 793, endPoint y: 425, distance: 11.6
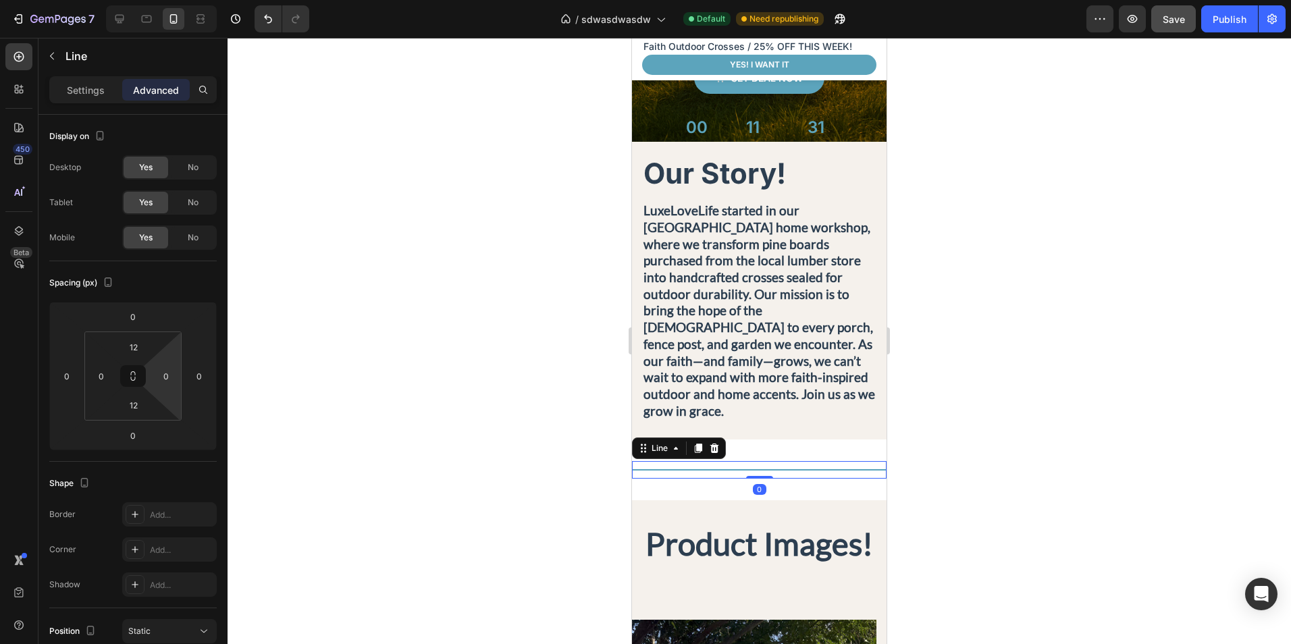
click at [981, 445] on div at bounding box center [759, 341] width 1063 height 606
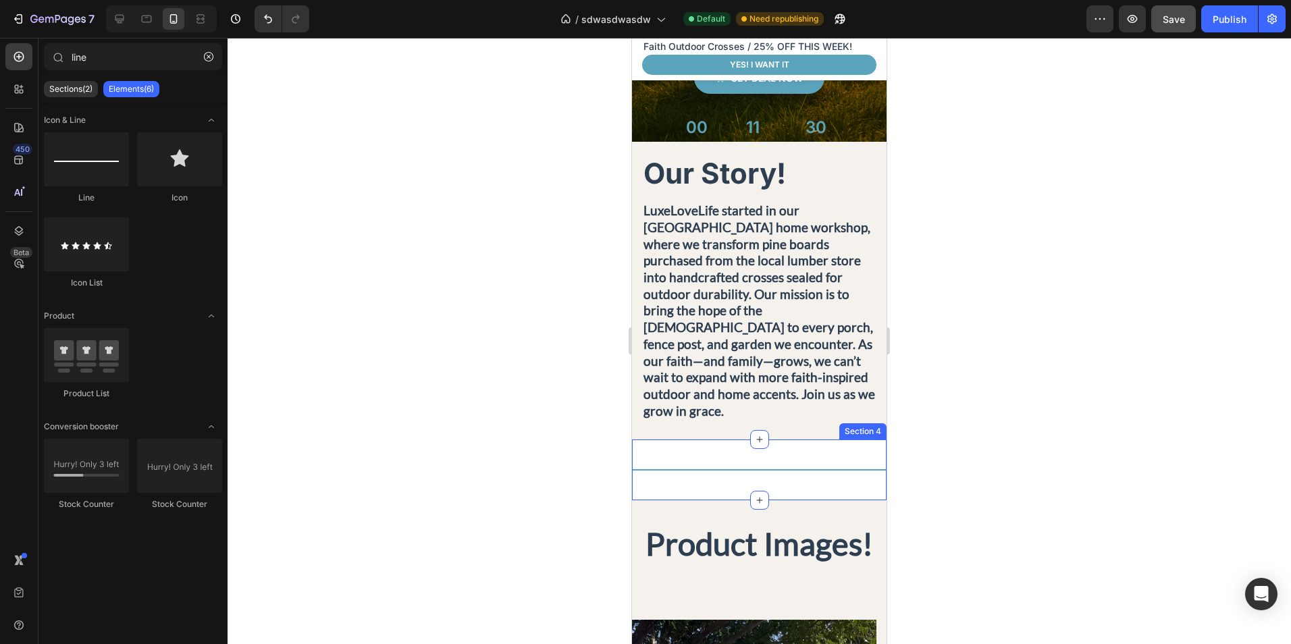
click at [835, 460] on div "Title Line Section 4" at bounding box center [759, 470] width 255 height 61
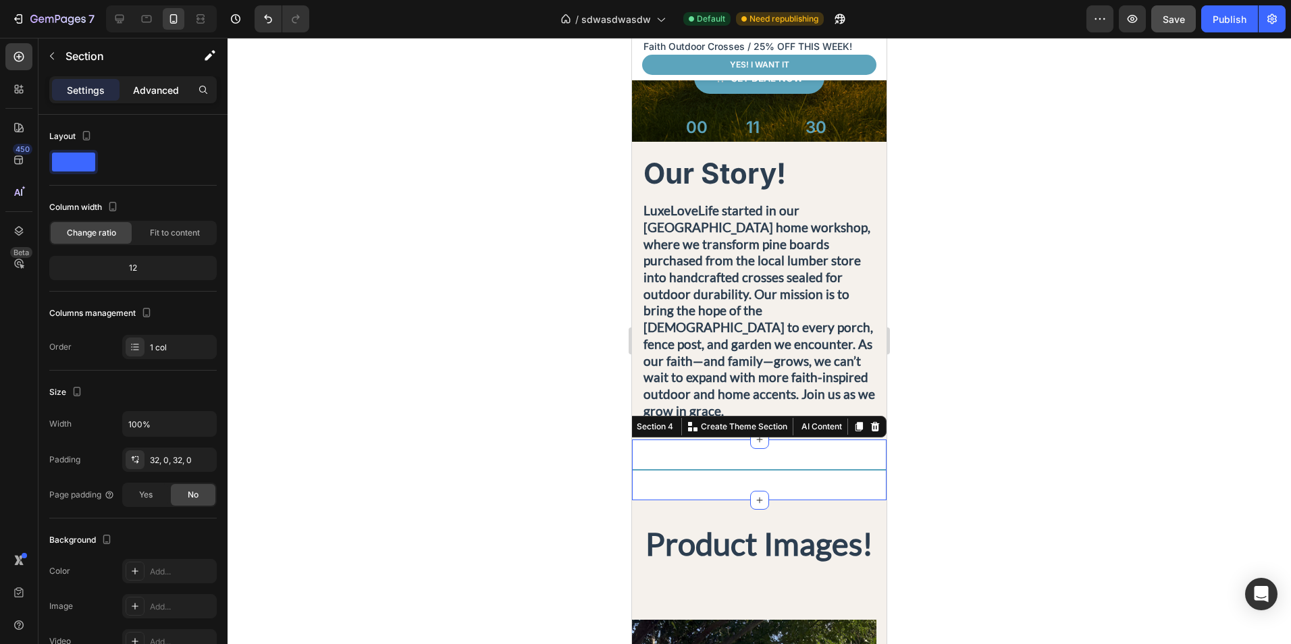
click at [135, 86] on p "Advanced" at bounding box center [156, 90] width 46 height 14
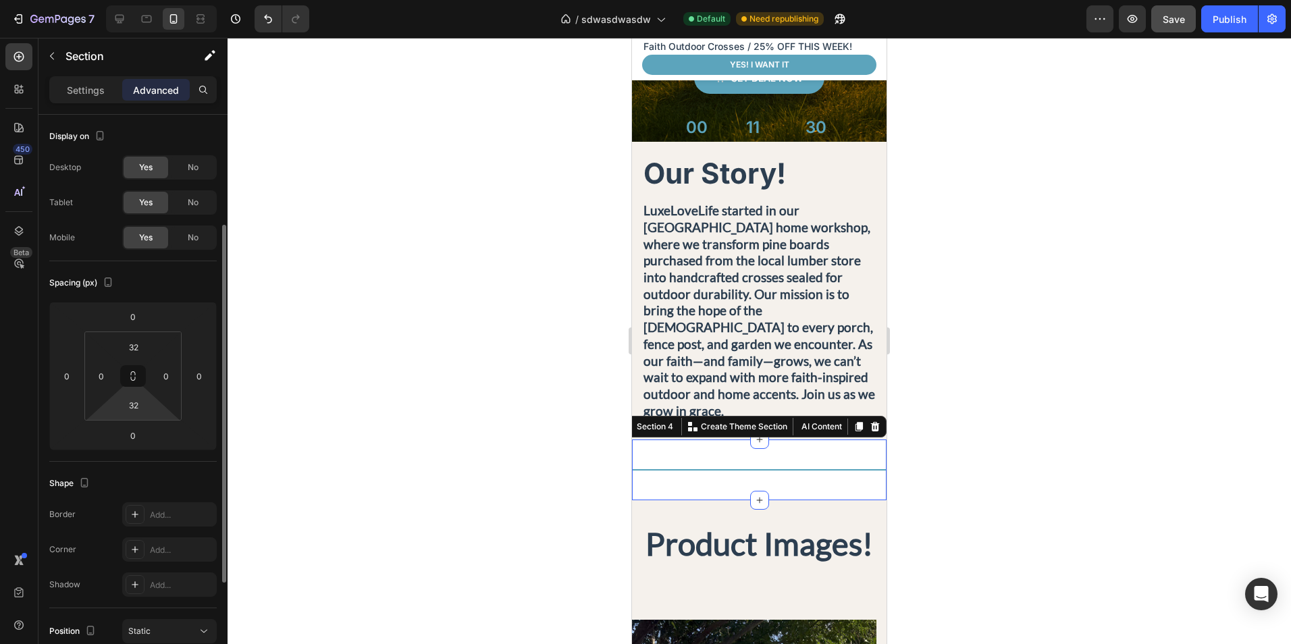
scroll to position [68, 0]
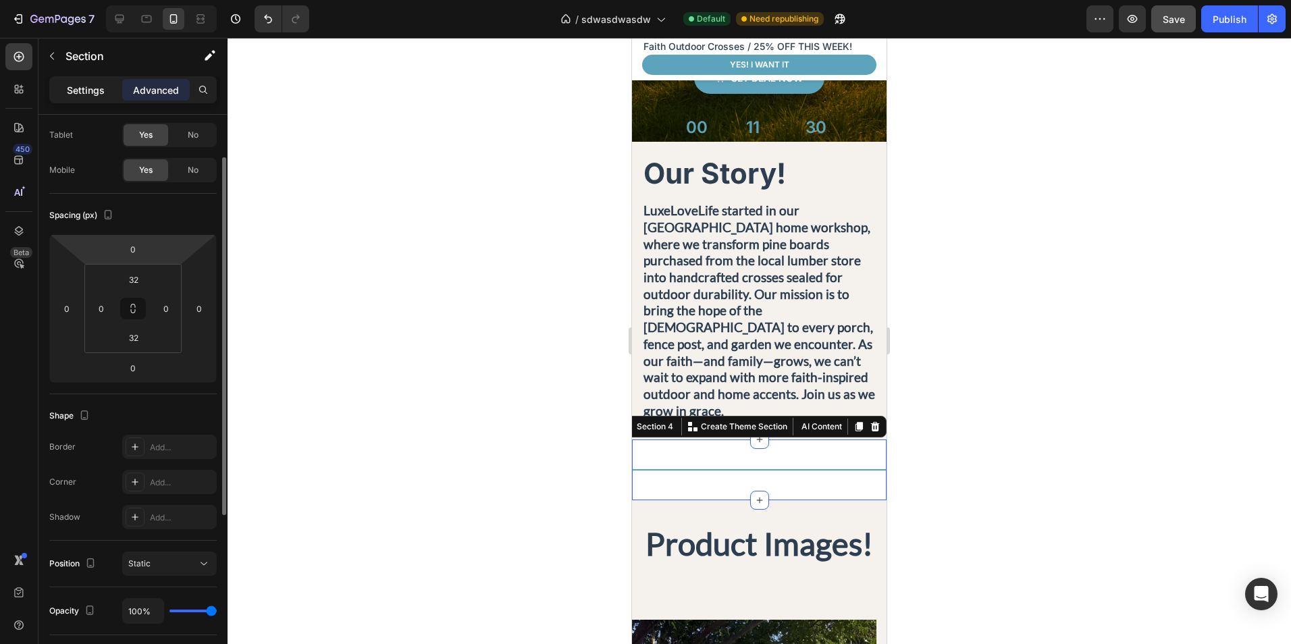
click at [65, 88] on div "Settings" at bounding box center [86, 90] width 68 height 22
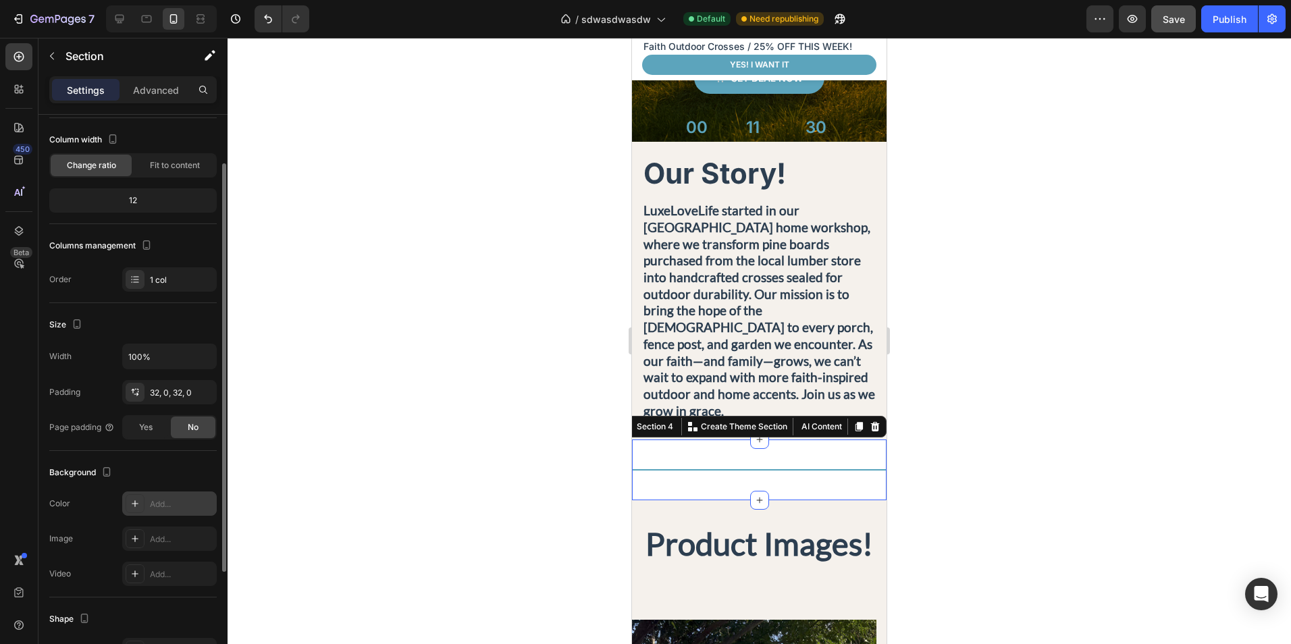
click at [171, 506] on div "Add..." at bounding box center [181, 504] width 63 height 12
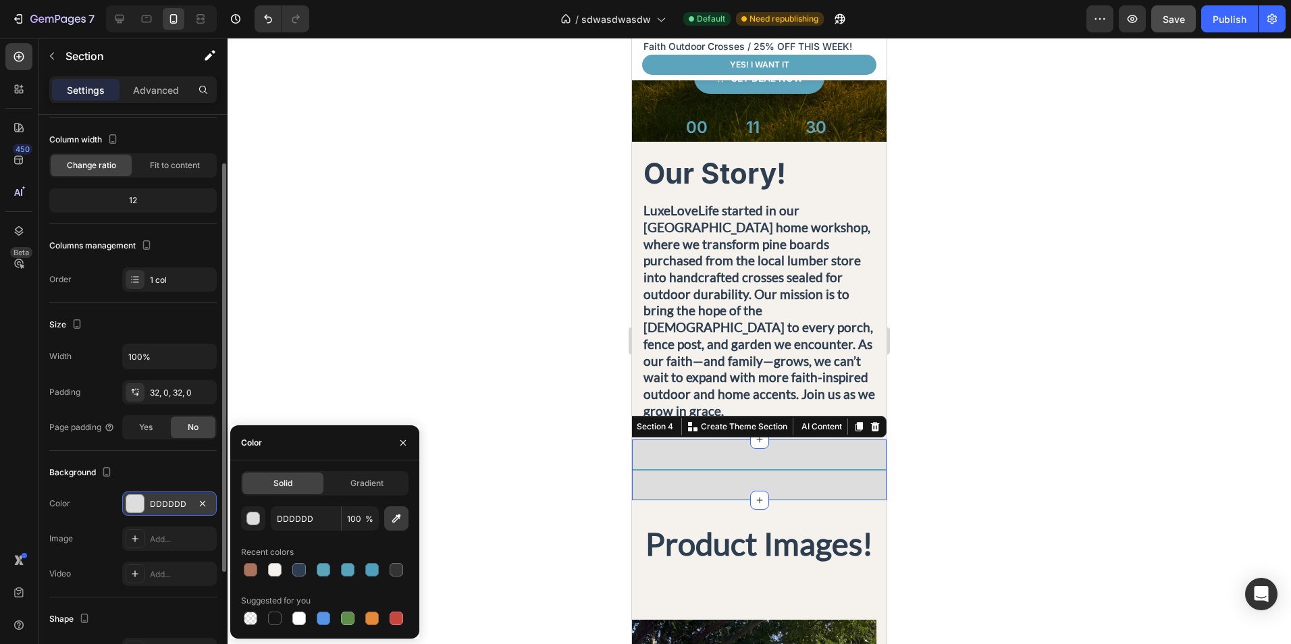
click at [393, 521] on icon "button" at bounding box center [396, 518] width 9 height 9
type input "F5F1EC"
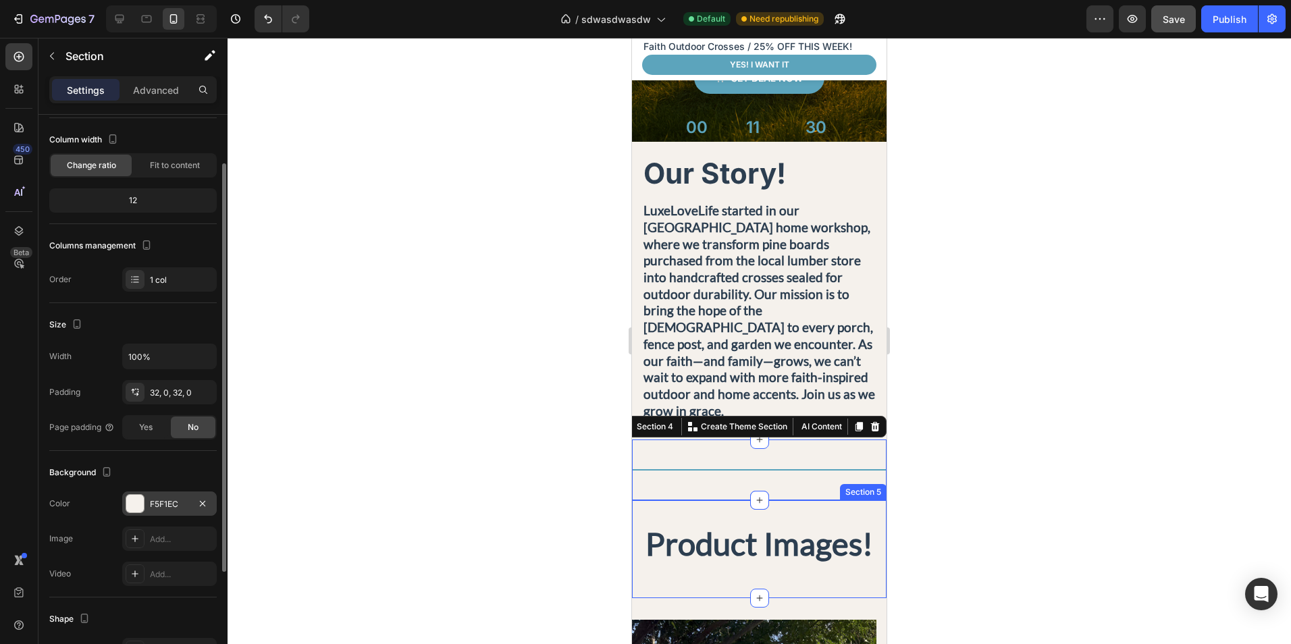
click at [928, 464] on div at bounding box center [759, 341] width 1063 height 606
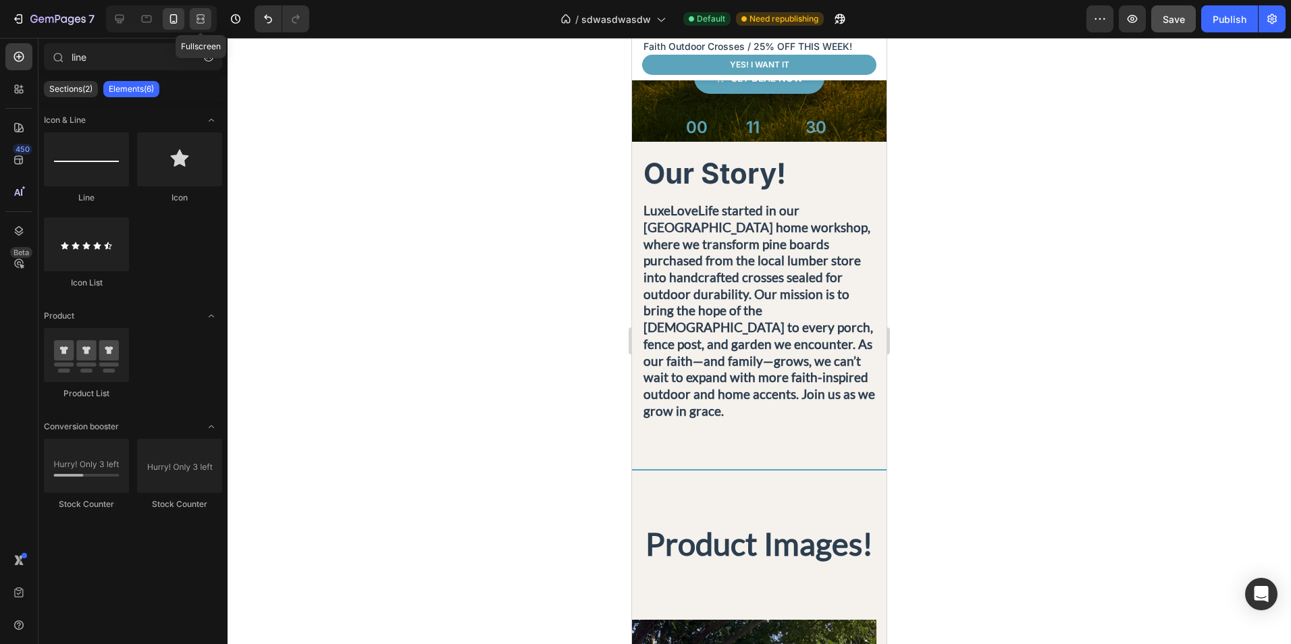
click at [193, 16] on div at bounding box center [201, 19] width 22 height 22
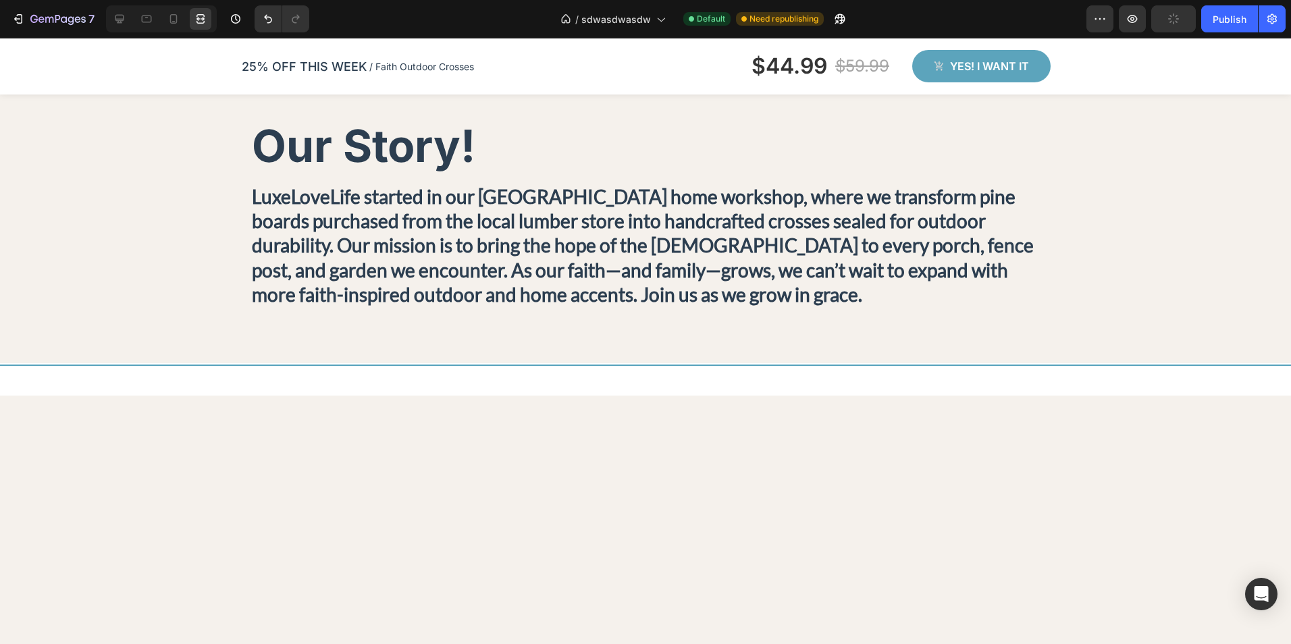
scroll to position [689, 0]
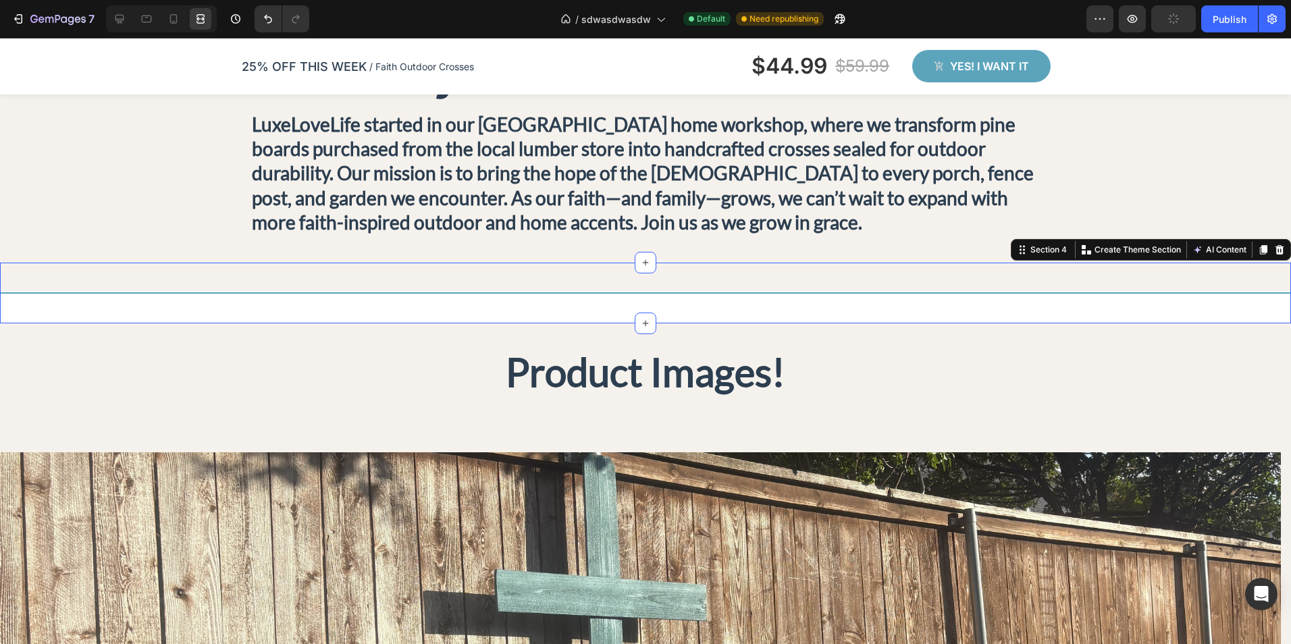
click at [381, 316] on div "Title Line Section 4 You can create reusable sections Create Theme Section AI C…" at bounding box center [645, 293] width 1291 height 61
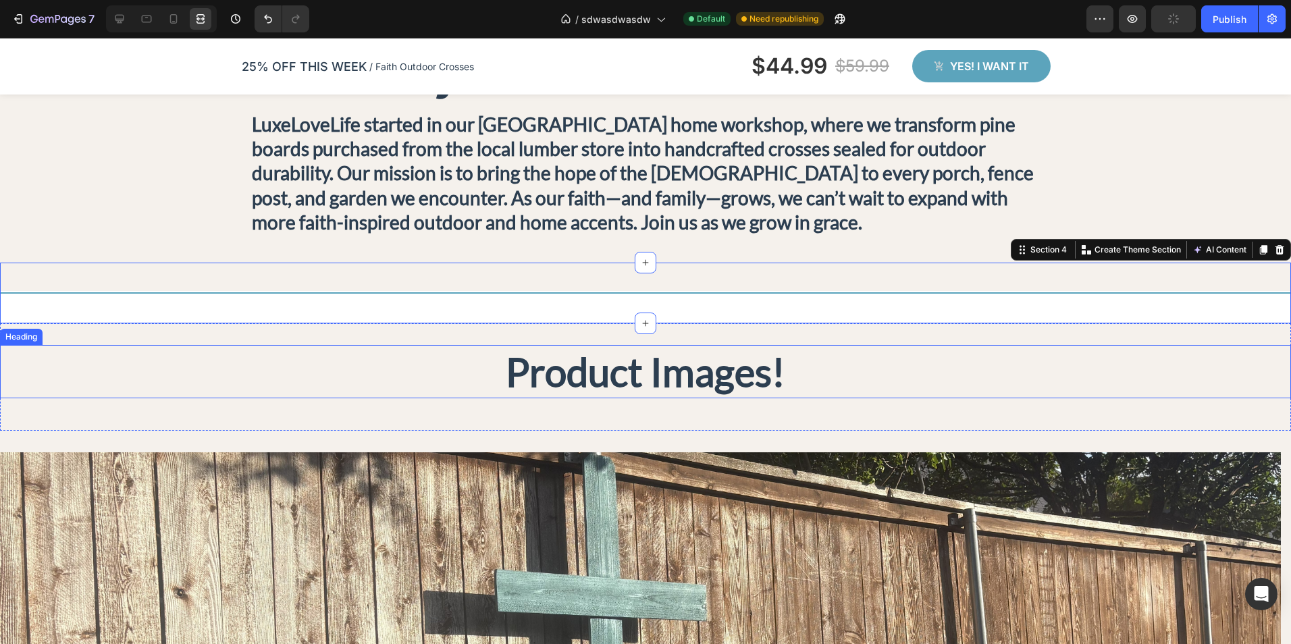
click at [282, 368] on h2 "Product Images!" at bounding box center [645, 371] width 1291 height 53
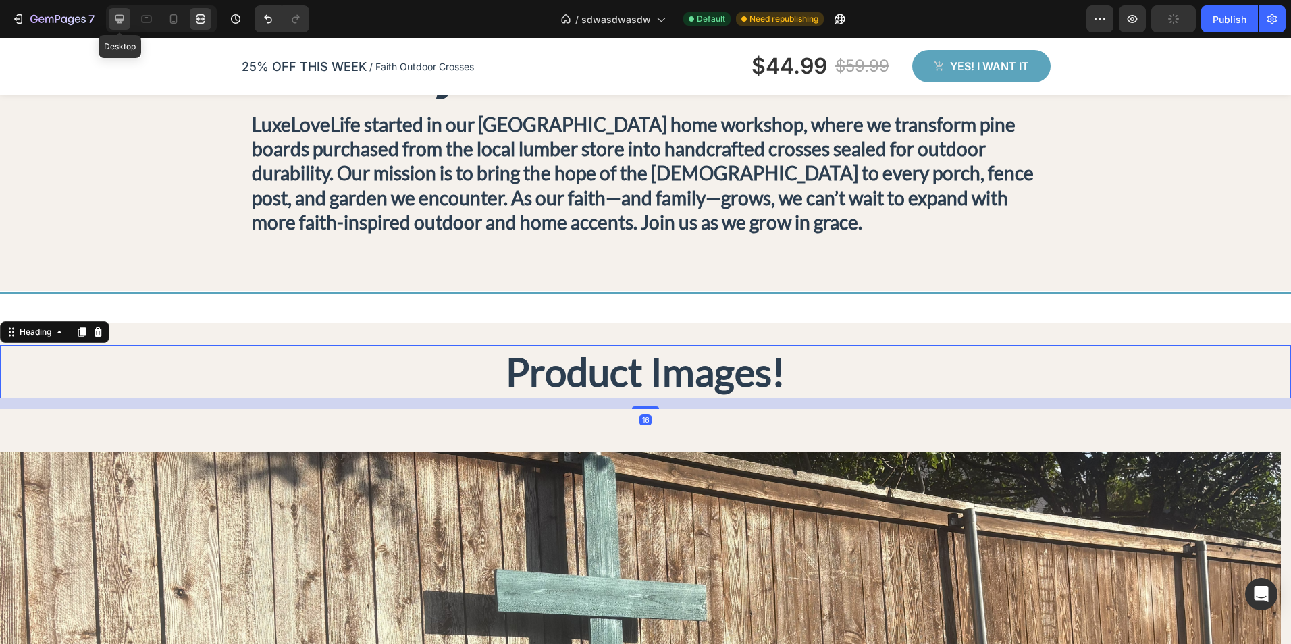
click at [124, 24] on icon at bounding box center [120, 19] width 14 height 14
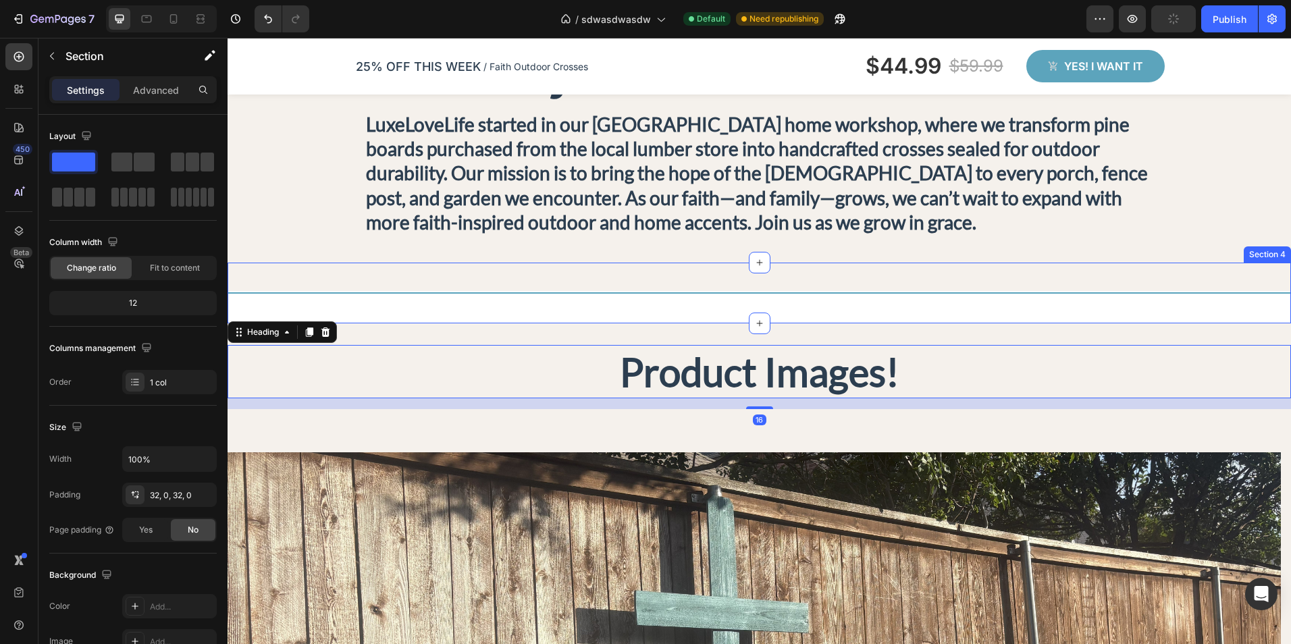
click at [405, 313] on div "Title Line Section 4" at bounding box center [759, 293] width 1063 height 61
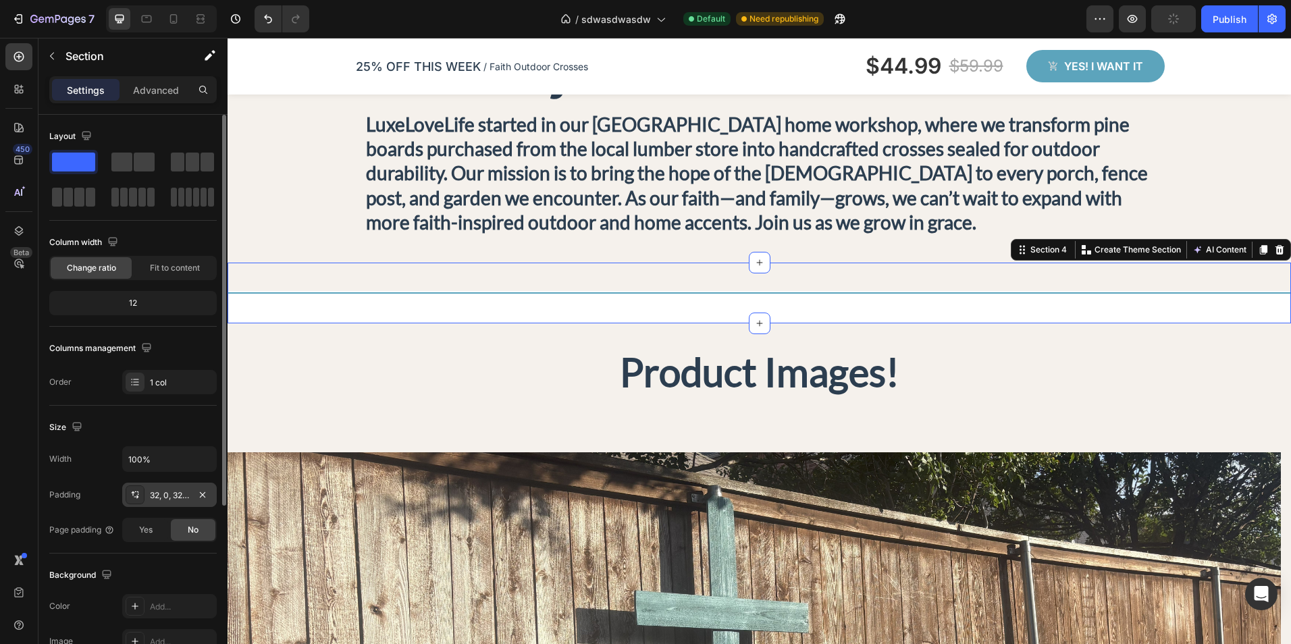
scroll to position [135, 0]
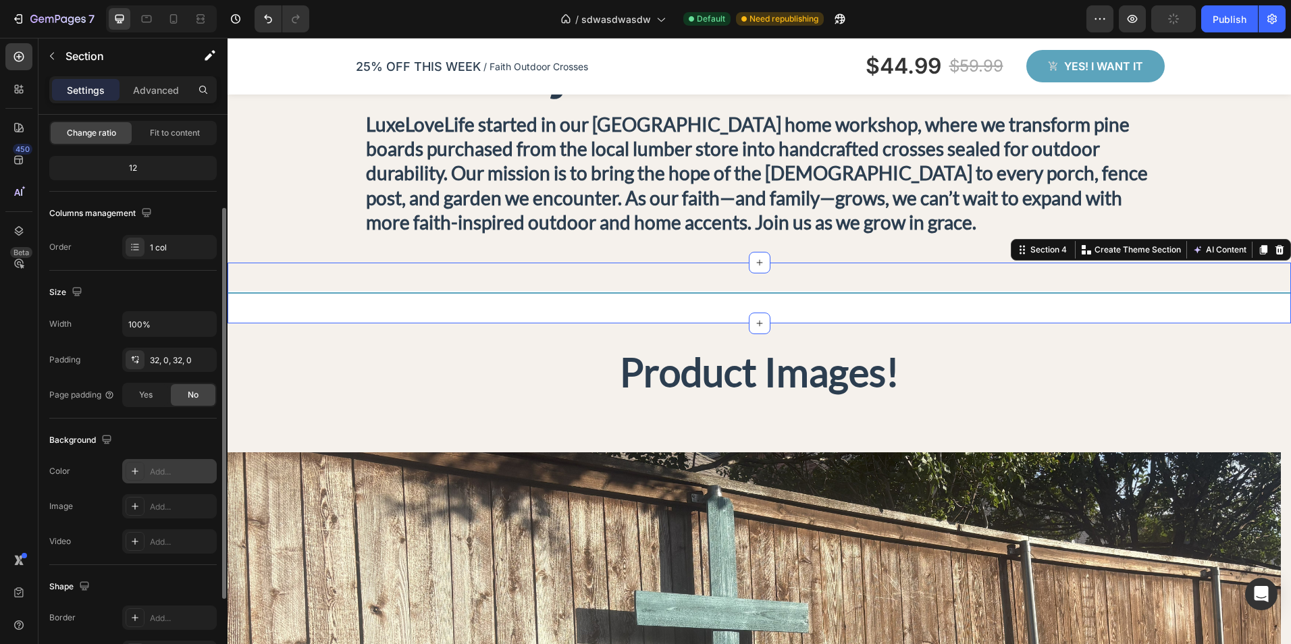
click at [156, 480] on div "Add..." at bounding box center [169, 471] width 95 height 24
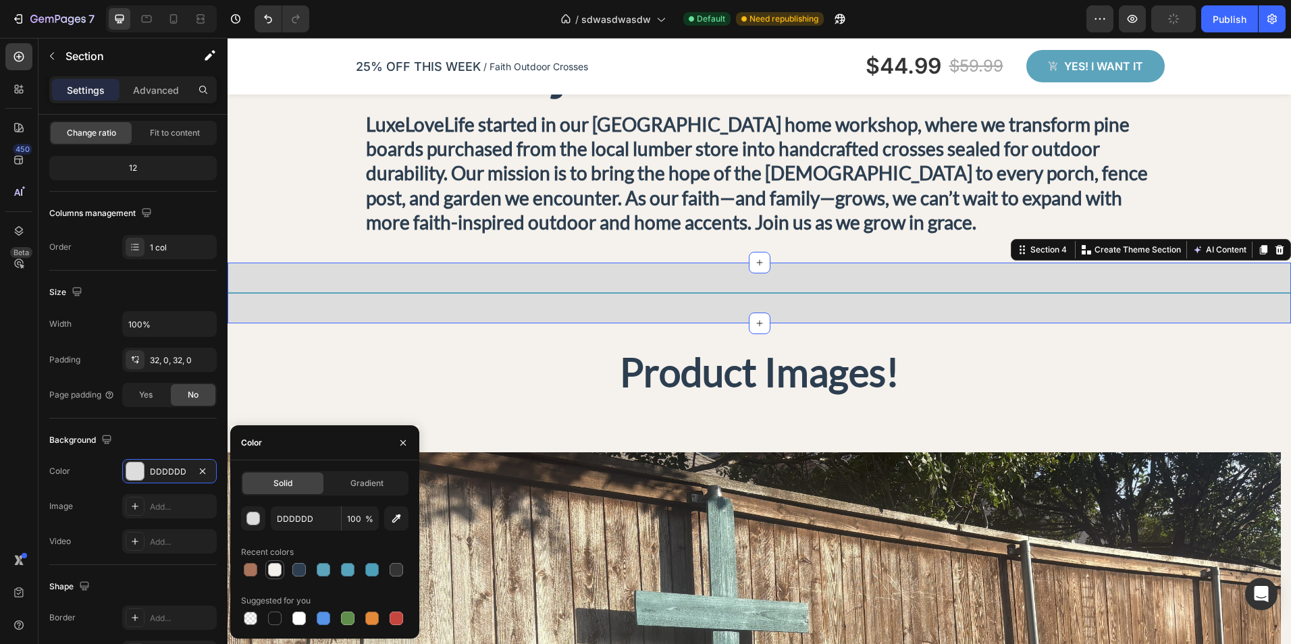
click at [277, 566] on div at bounding box center [275, 570] width 14 height 14
type input "F5F1EC"
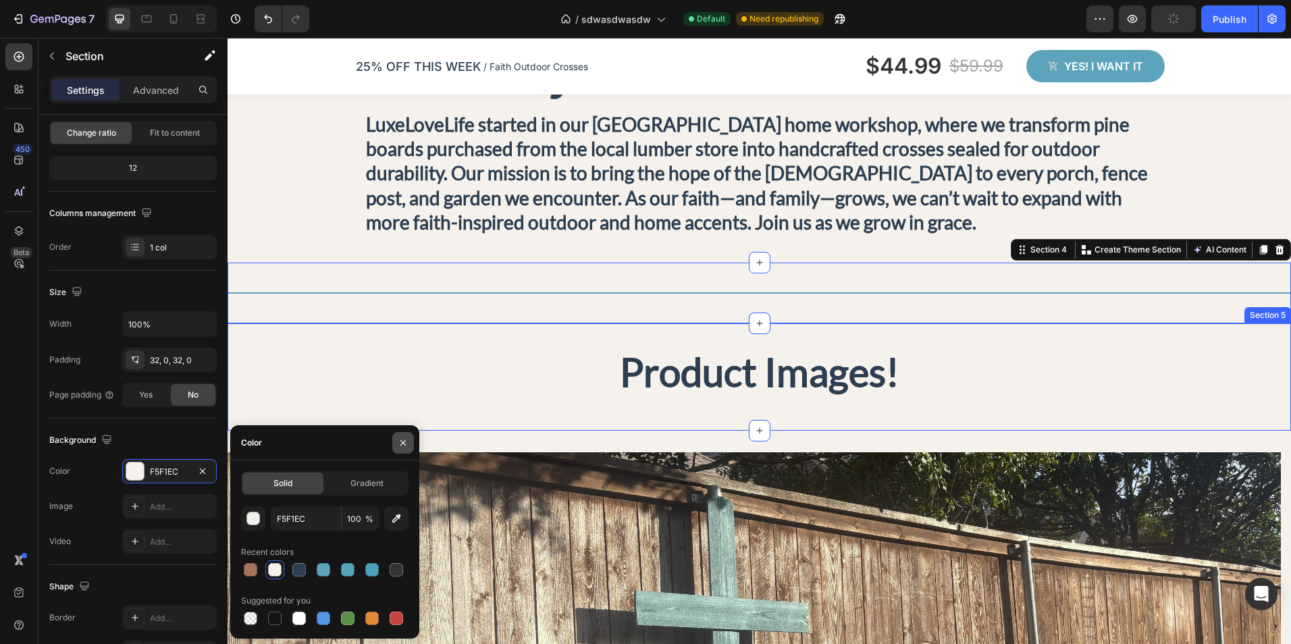
drag, startPoint x: 399, startPoint y: 444, endPoint x: 171, endPoint y: 406, distance: 231.3
click at [399, 444] on icon "button" at bounding box center [403, 442] width 11 height 11
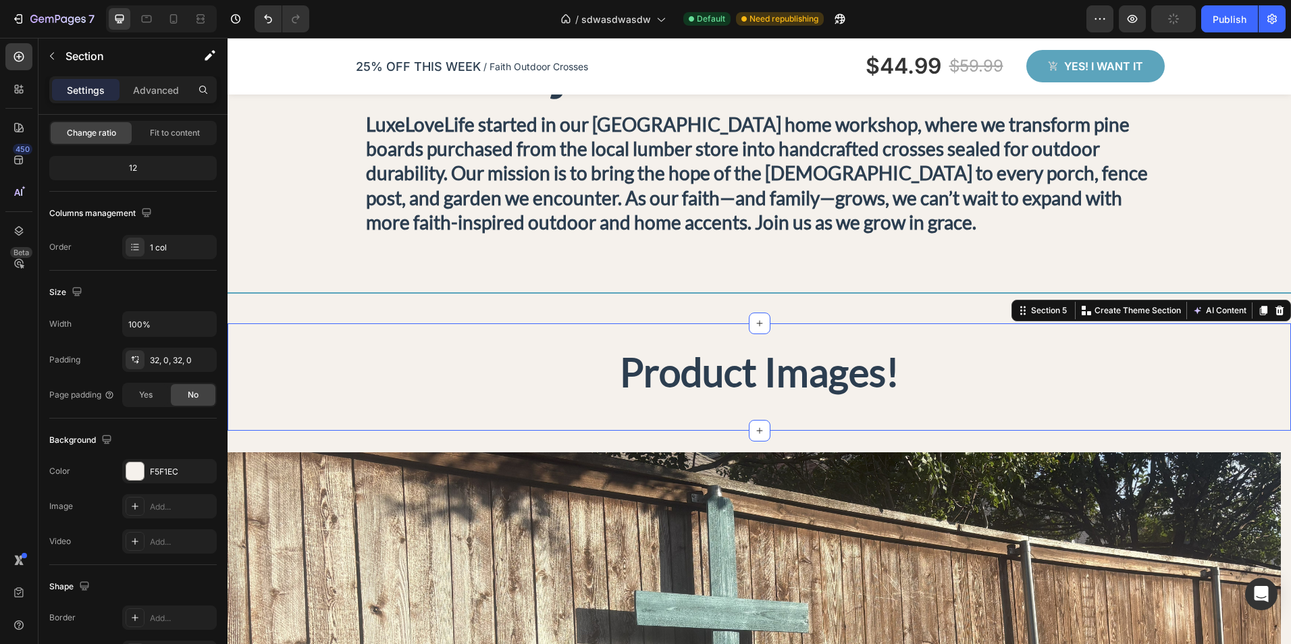
click at [385, 404] on div "Product Images! Heading" at bounding box center [759, 377] width 1063 height 64
click at [140, 17] on icon at bounding box center [147, 19] width 14 height 14
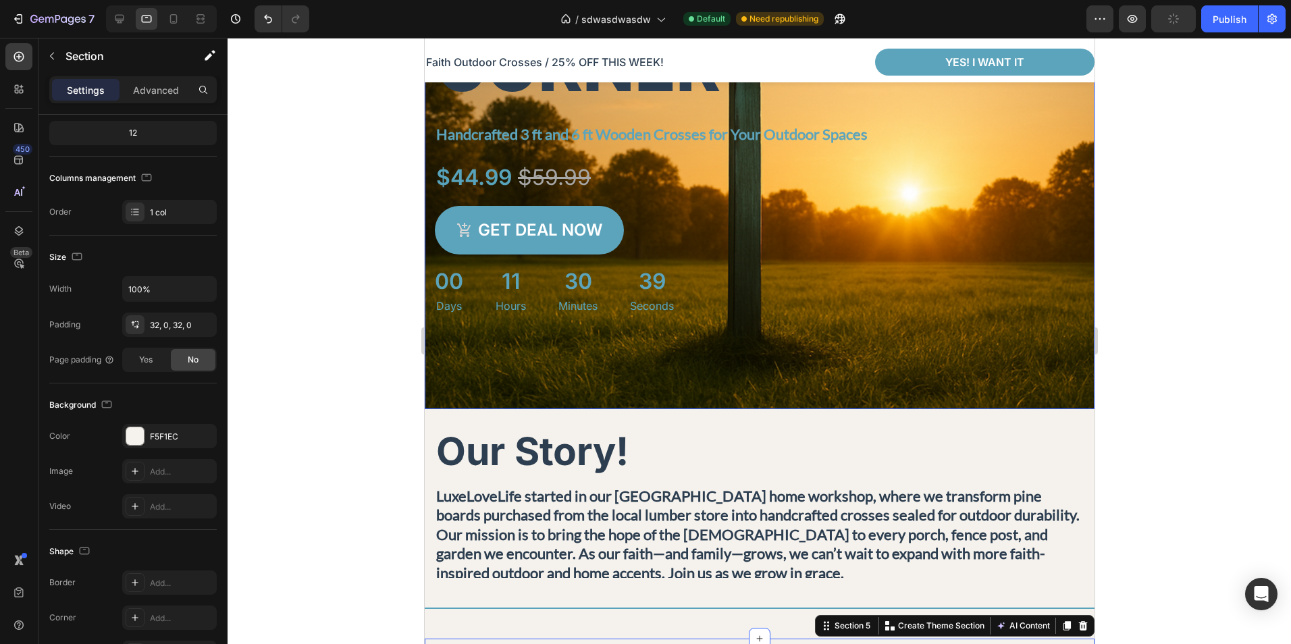
scroll to position [221, 0]
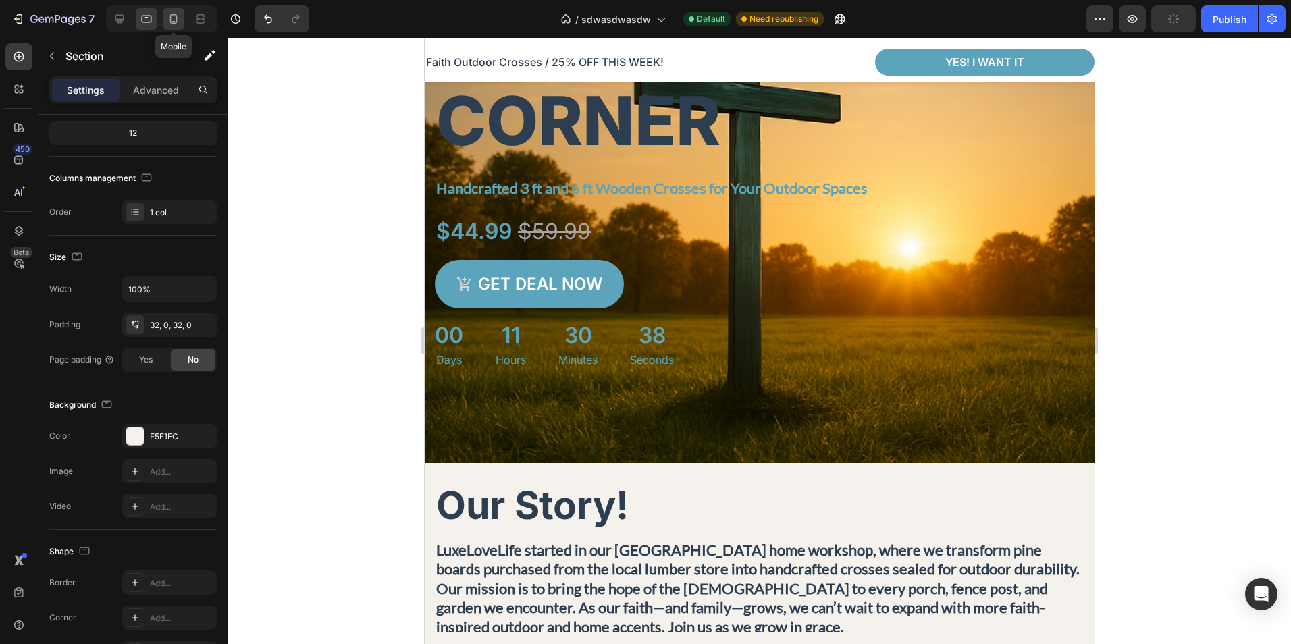
click at [174, 20] on icon at bounding box center [174, 19] width 14 height 14
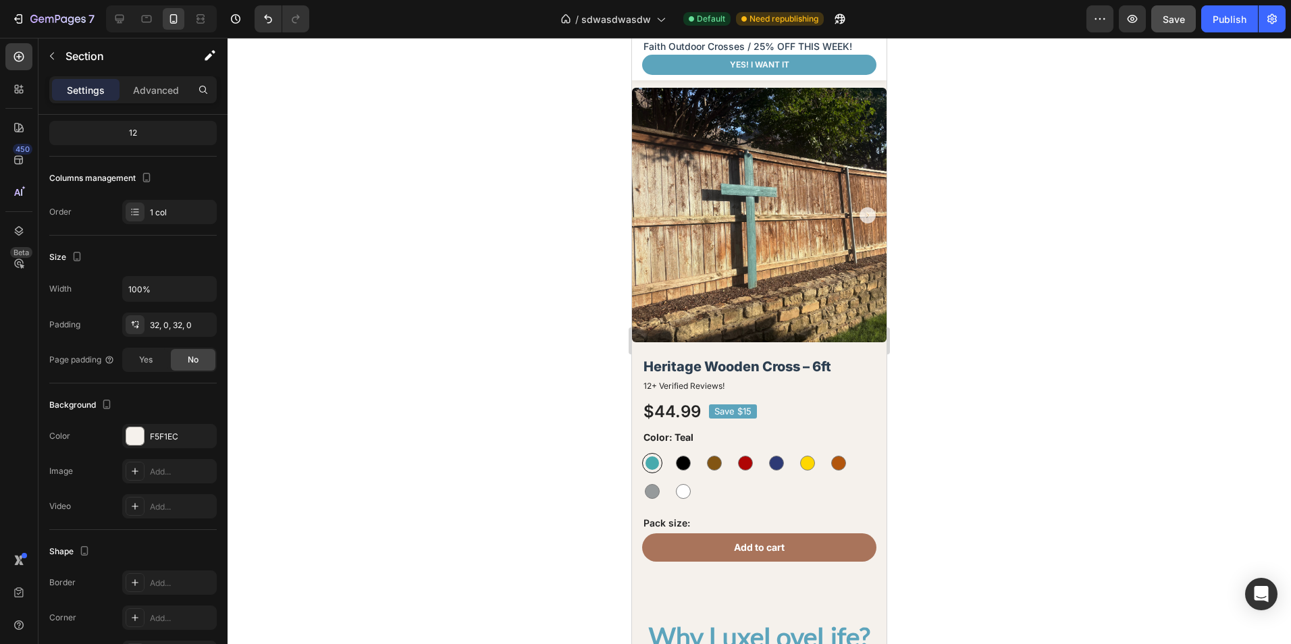
scroll to position [1597, 0]
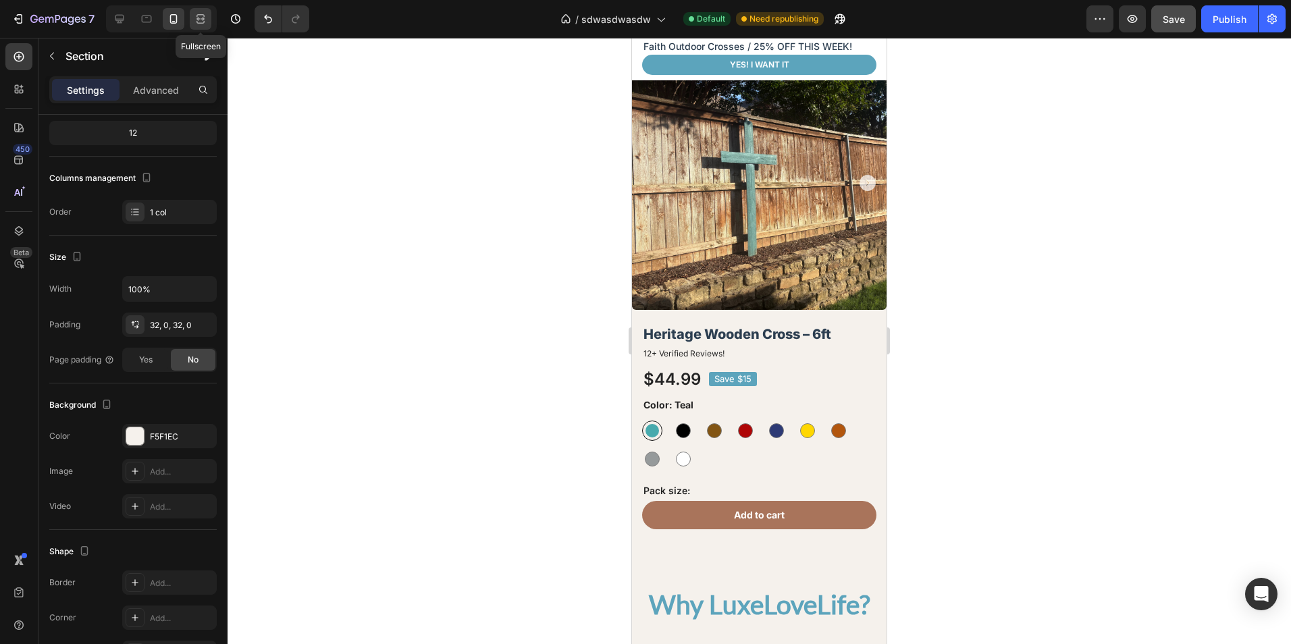
click at [205, 24] on icon at bounding box center [201, 19] width 14 height 14
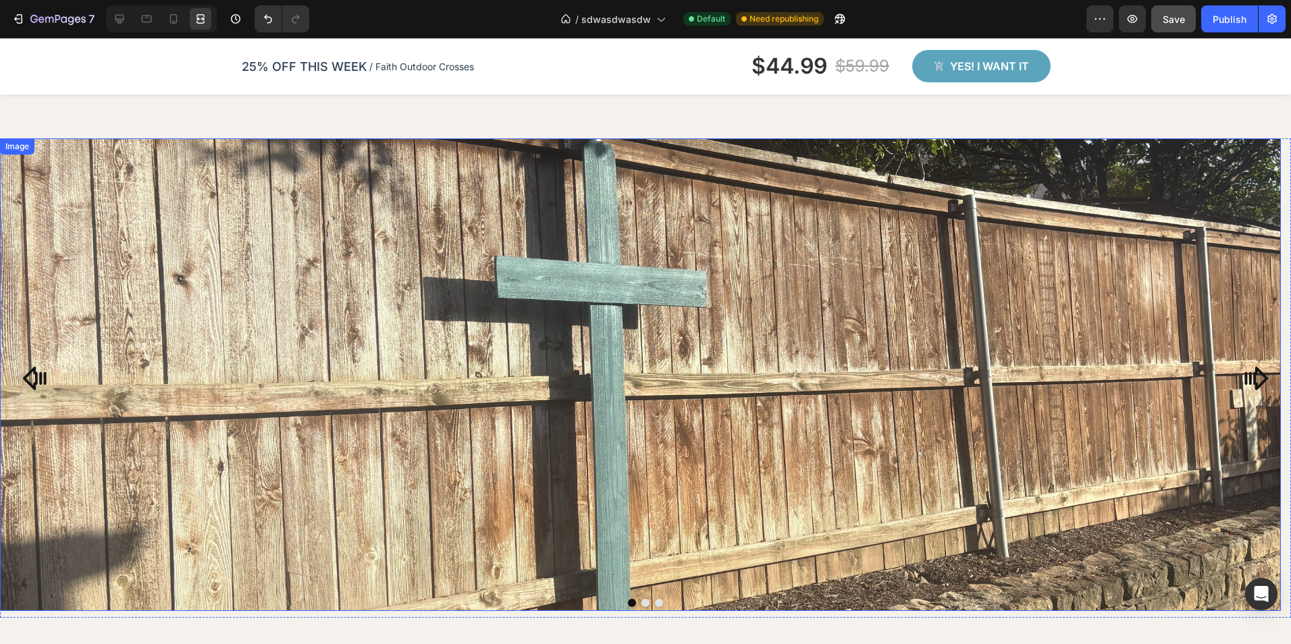
scroll to position [1057, 0]
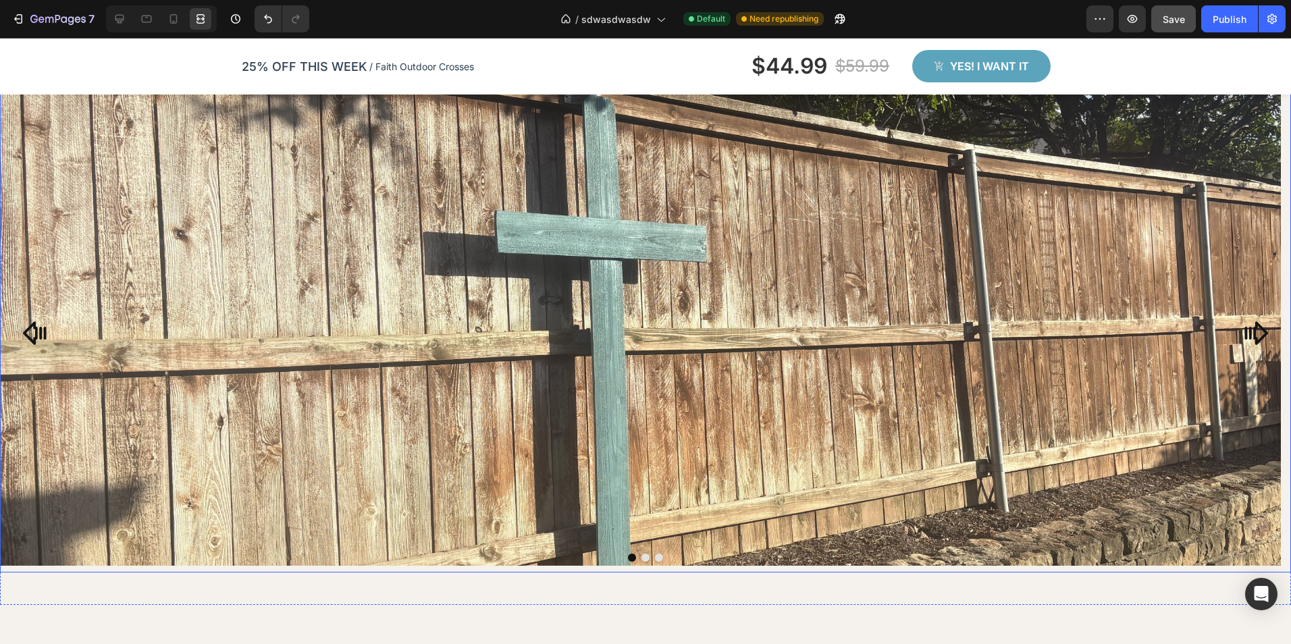
click at [1250, 326] on icon "Carousel Next Arrow" at bounding box center [1256, 333] width 24 height 24
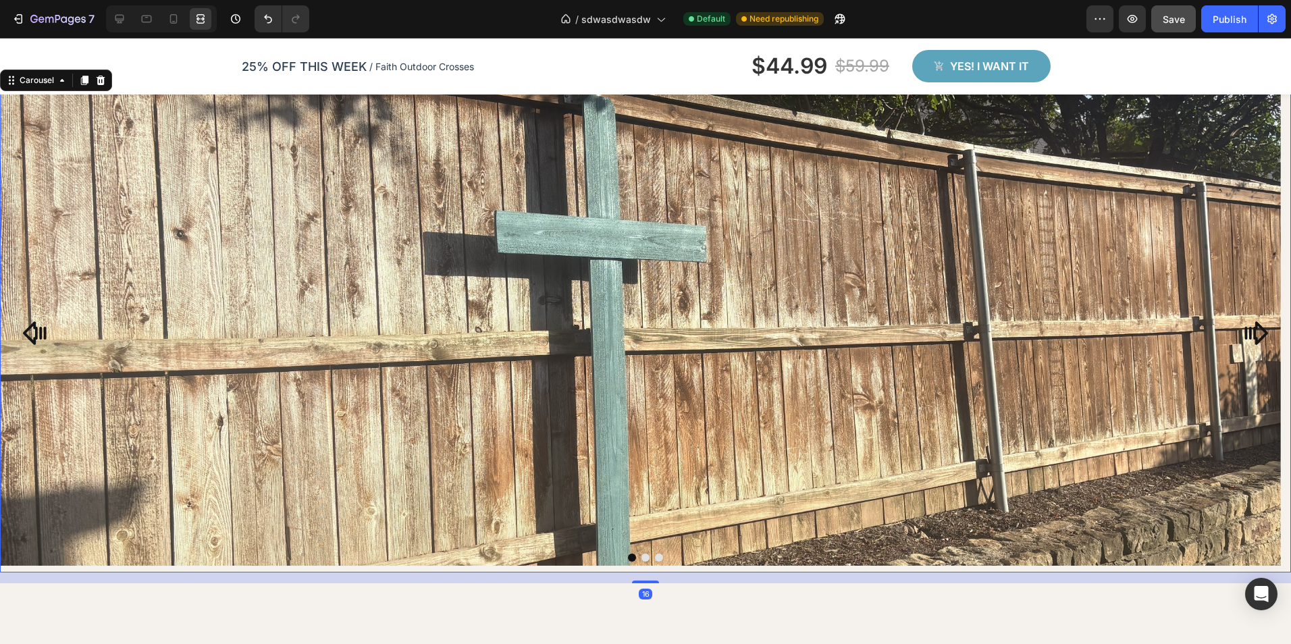
scroll to position [0, 0]
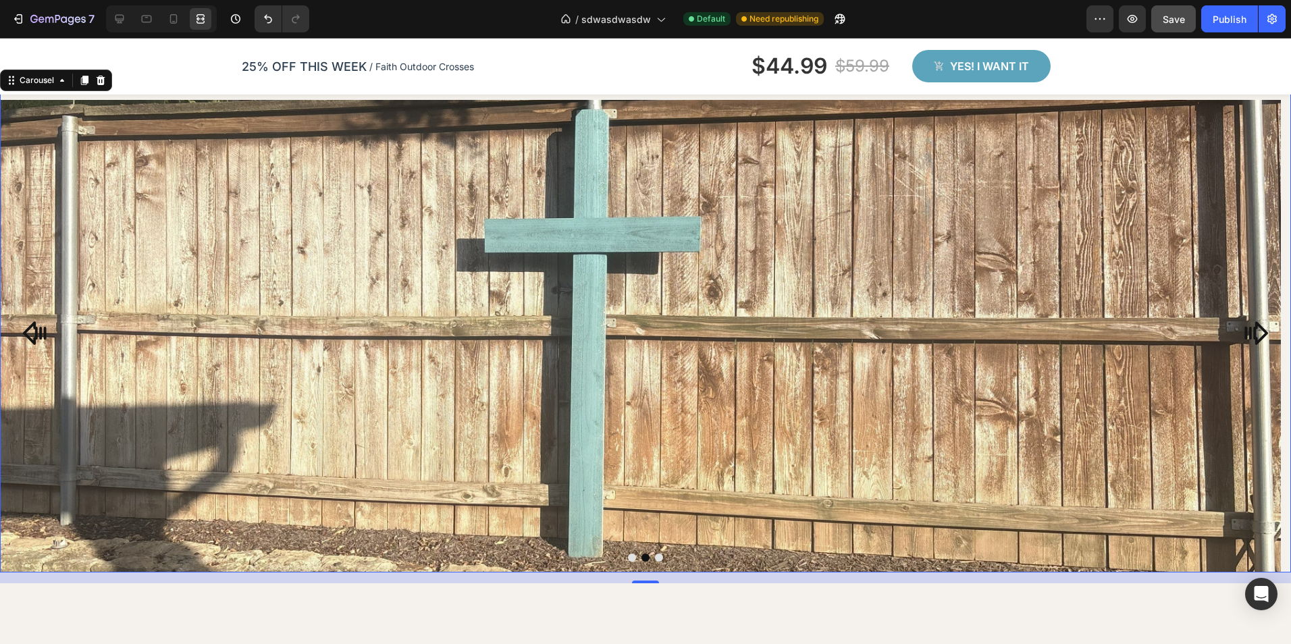
click at [1250, 326] on icon "Carousel Next Arrow" at bounding box center [1256, 333] width 24 height 24
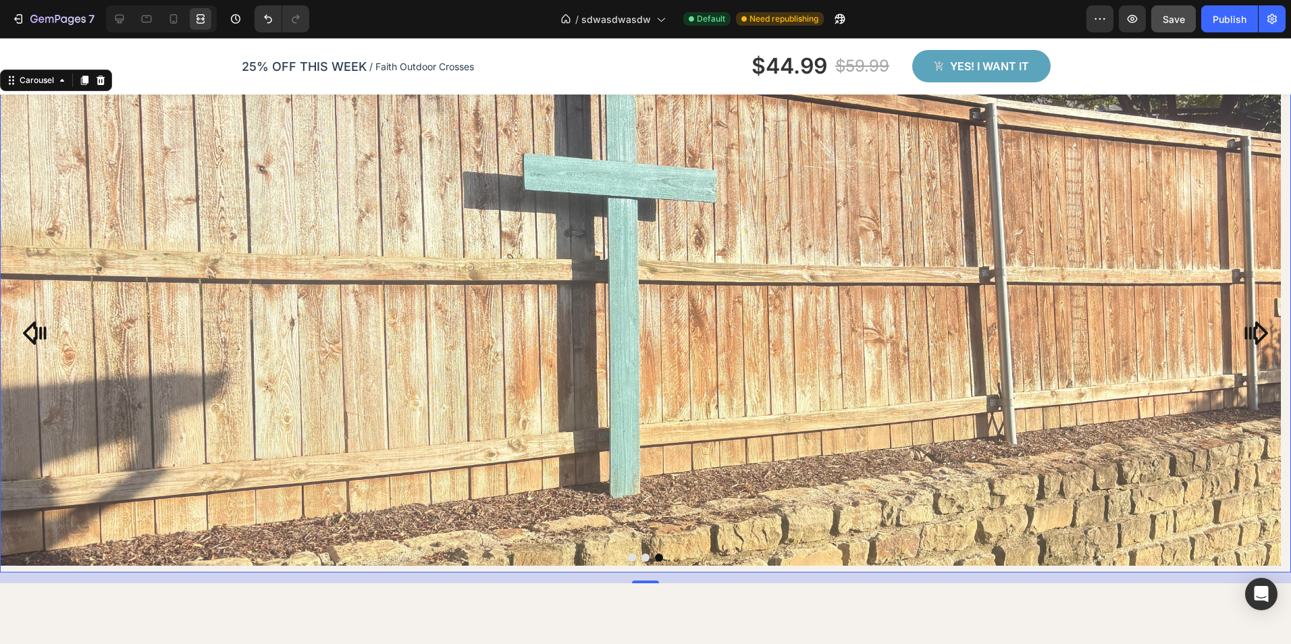
click at [34, 329] on icon "Carousel Back Arrow" at bounding box center [35, 333] width 24 height 24
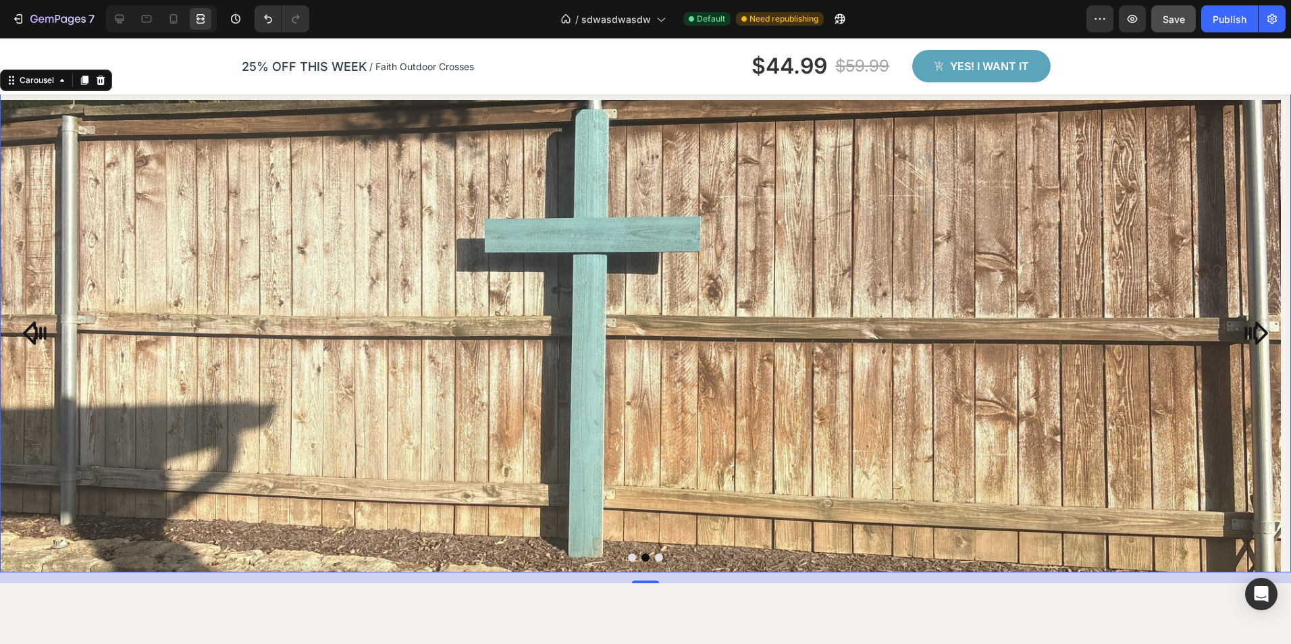
click at [34, 329] on icon "Carousel Back Arrow" at bounding box center [35, 333] width 24 height 24
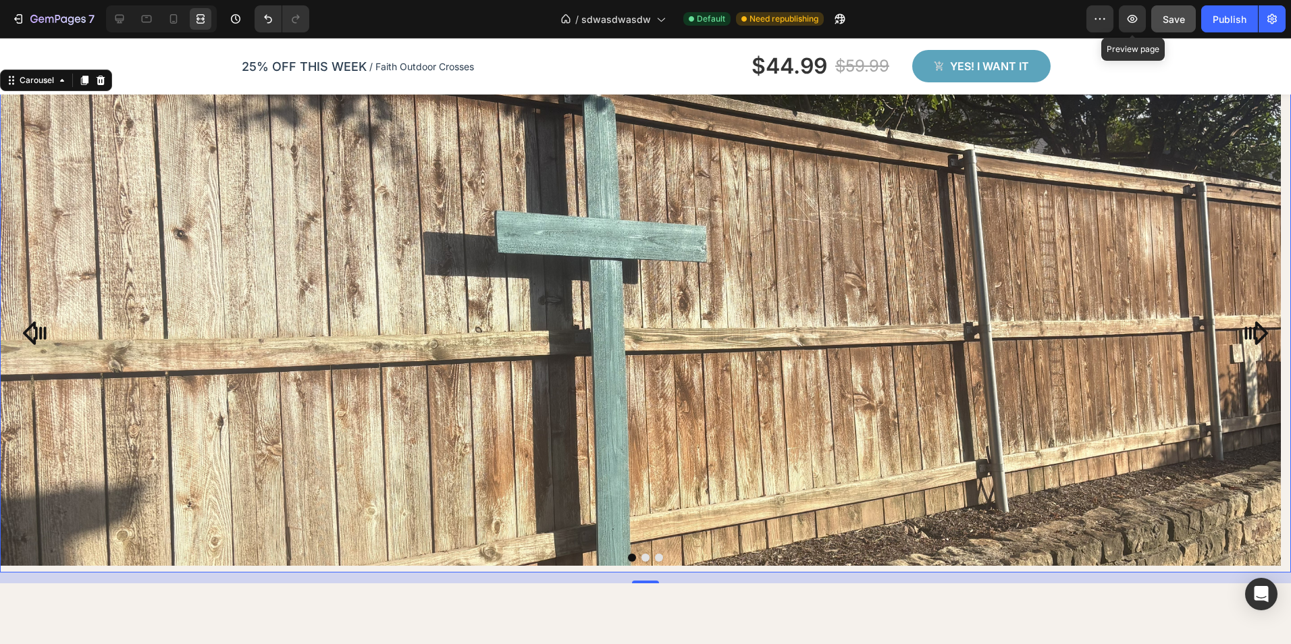
click at [1166, 22] on span "Save" at bounding box center [1174, 19] width 22 height 11
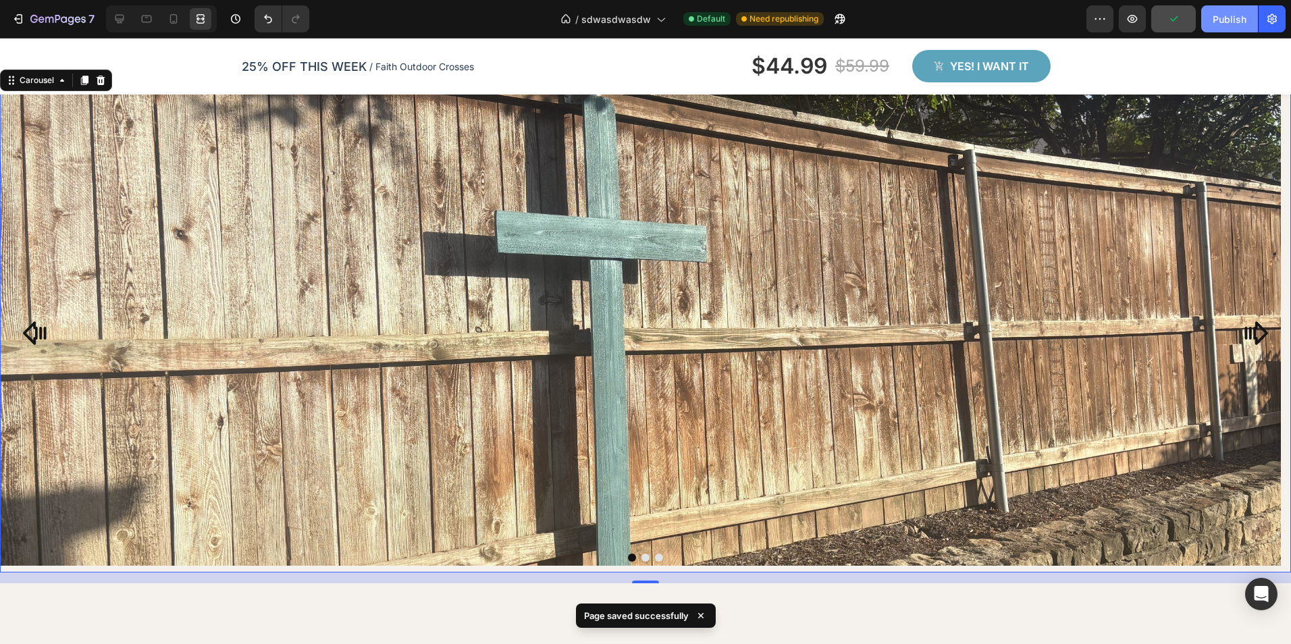
click at [1236, 24] on div "Publish" at bounding box center [1230, 19] width 34 height 14
